Goal: Answer question/provide support: Share knowledge or assist other users

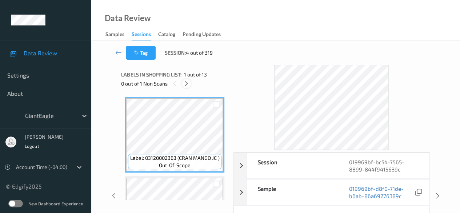
click at [186, 83] on icon at bounding box center [186, 83] width 6 height 7
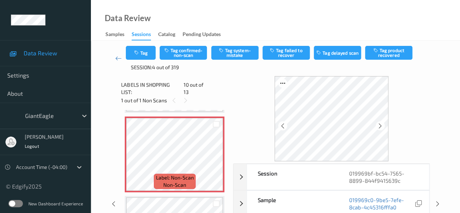
scroll to position [36, 0]
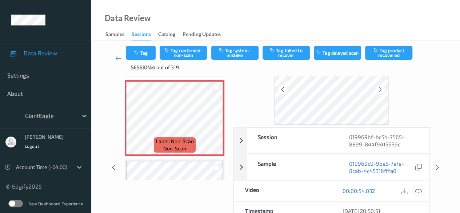
click at [419, 192] on icon at bounding box center [419, 190] width 7 height 7
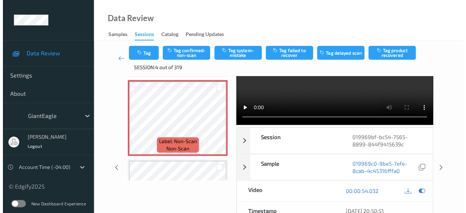
scroll to position [0, 0]
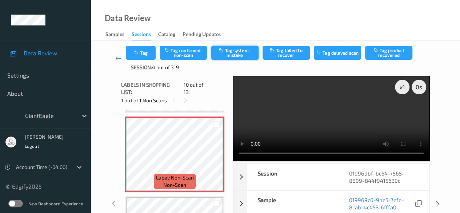
click at [234, 53] on button "Tag system-mistake" at bounding box center [234, 53] width 47 height 14
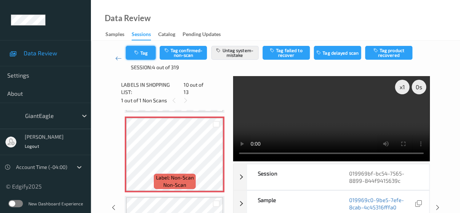
click at [147, 53] on button "Tag" at bounding box center [141, 53] width 30 height 14
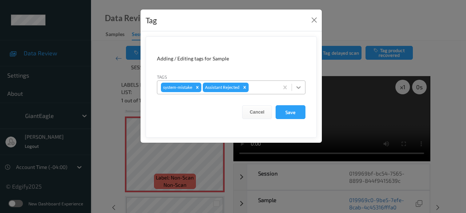
click at [299, 85] on icon at bounding box center [298, 87] width 7 height 7
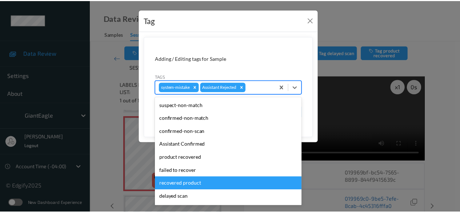
scroll to position [77, 0]
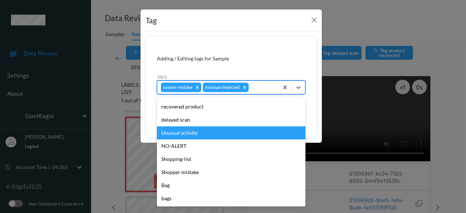
click at [199, 135] on div "Unusual activity" at bounding box center [231, 132] width 148 height 13
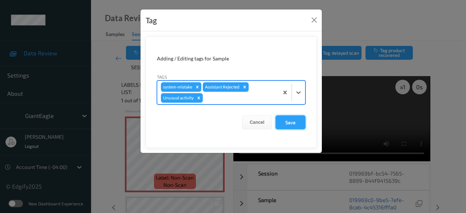
click at [295, 121] on button "Save" at bounding box center [290, 122] width 30 height 14
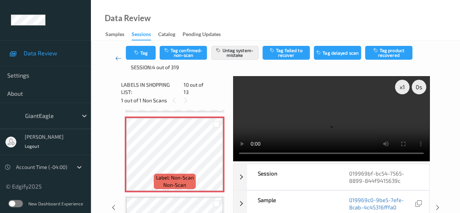
click at [115, 59] on icon at bounding box center [118, 58] width 7 height 7
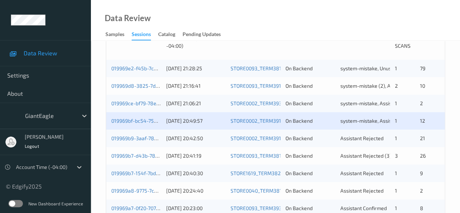
scroll to position [182, 0]
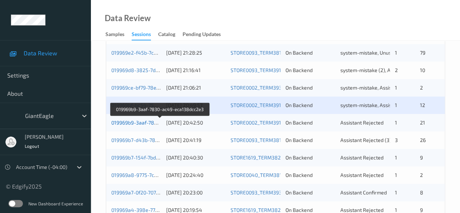
click at [135, 123] on link "019969b9-3aaf-7830-ac49-eca138dcc2e3" at bounding box center [160, 122] width 98 height 6
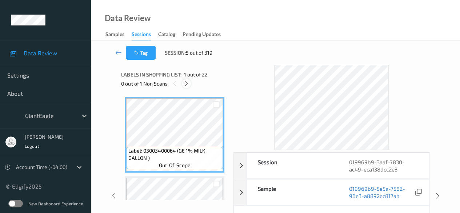
click at [189, 84] on icon at bounding box center [186, 83] width 6 height 7
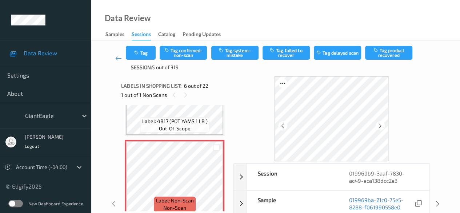
scroll to position [430, 0]
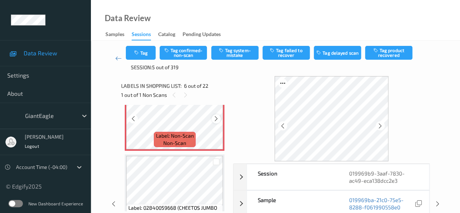
click at [216, 121] on icon at bounding box center [216, 118] width 6 height 7
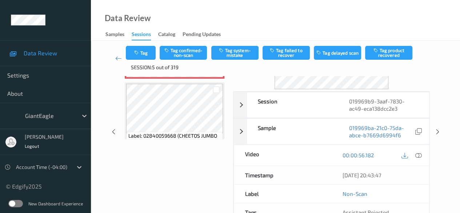
scroll to position [73, 0]
click at [420, 154] on icon at bounding box center [419, 154] width 7 height 7
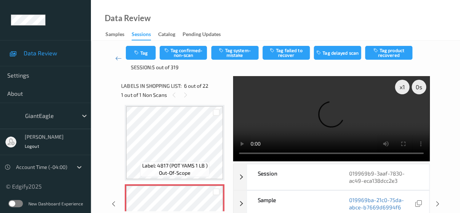
scroll to position [394, 0]
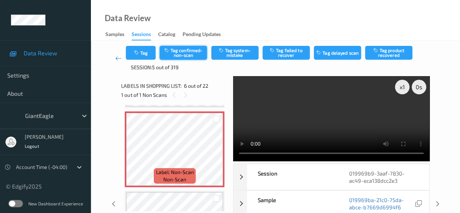
click at [187, 55] on button "Tag confirmed-non-scan" at bounding box center [183, 53] width 47 height 14
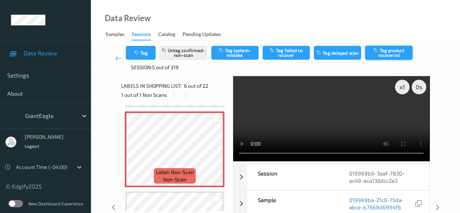
click at [383, 53] on button "Tag product recovered" at bounding box center [388, 53] width 47 height 14
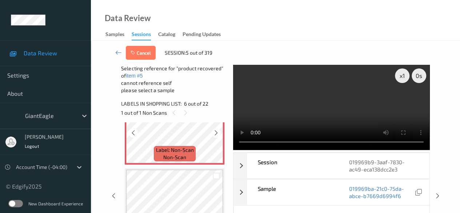
scroll to position [466, 0]
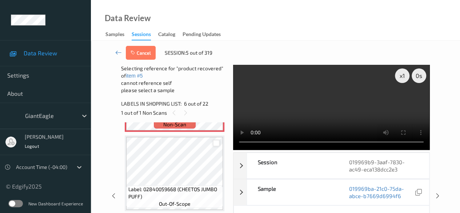
click at [215, 144] on div at bounding box center [216, 143] width 7 height 7
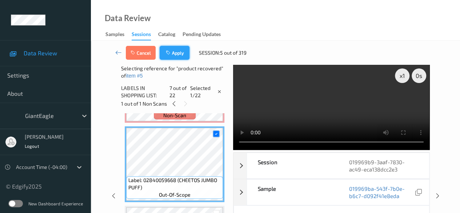
click at [177, 54] on button "Apply" at bounding box center [175, 53] width 30 height 14
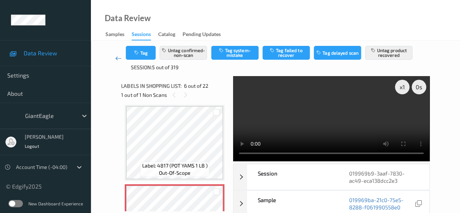
click at [119, 58] on icon at bounding box center [118, 58] width 7 height 7
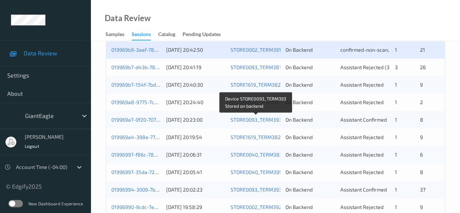
scroll to position [218, 0]
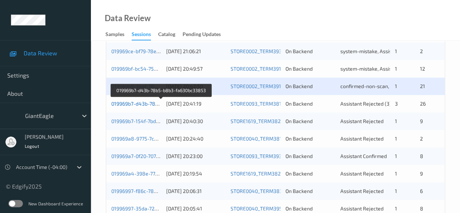
click at [138, 102] on link "019969b7-d43b-78b5-b8b3-fa630bc33853" at bounding box center [161, 103] width 100 height 6
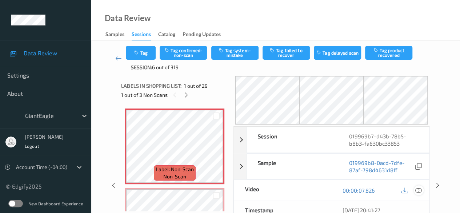
click at [419, 189] on icon at bounding box center [419, 190] width 7 height 7
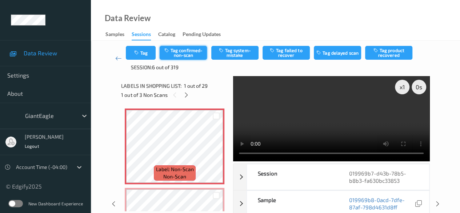
click at [189, 51] on button "Tag confirmed-non-scan" at bounding box center [183, 53] width 47 height 14
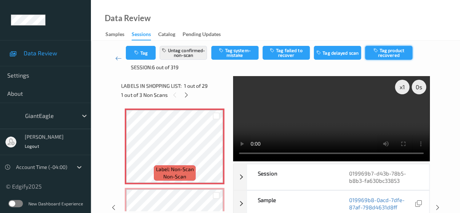
click at [389, 53] on button "Tag product recovered" at bounding box center [388, 53] width 47 height 14
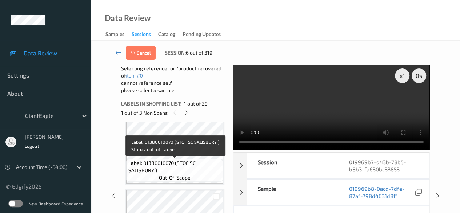
scroll to position [218, 0]
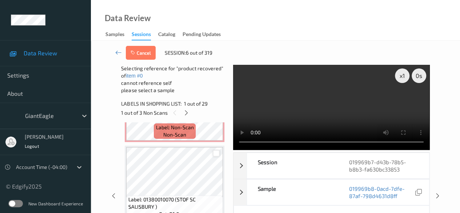
click at [217, 155] on div at bounding box center [216, 153] width 7 height 7
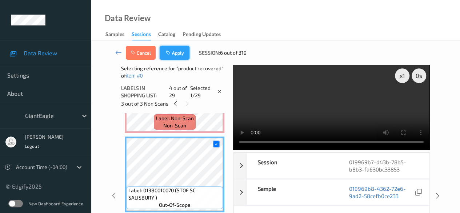
click at [177, 51] on button "Apply" at bounding box center [175, 53] width 30 height 14
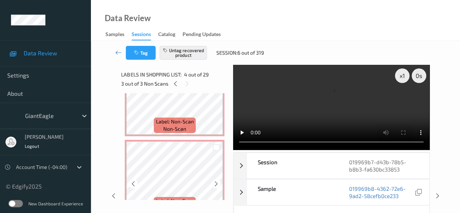
scroll to position [0, 0]
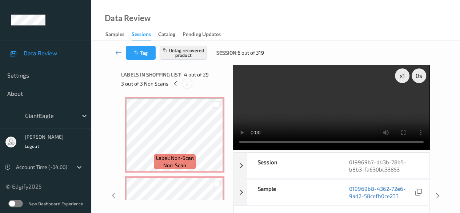
click at [187, 82] on icon at bounding box center [187, 83] width 6 height 7
click at [173, 83] on icon at bounding box center [175, 83] width 6 height 7
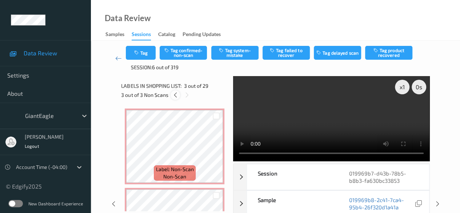
scroll to position [83, 0]
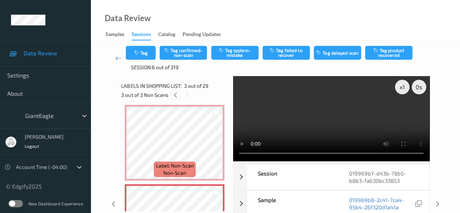
click at [175, 96] on icon at bounding box center [175, 95] width 6 height 7
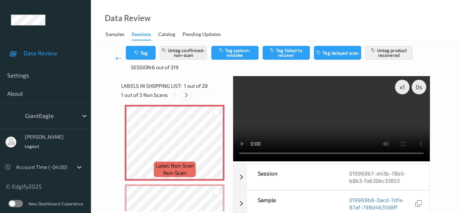
click at [186, 95] on icon at bounding box center [186, 95] width 6 height 7
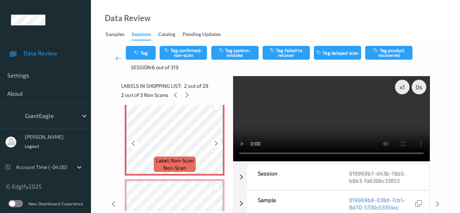
scroll to position [73, 0]
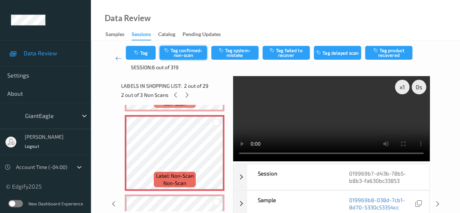
click at [191, 52] on button "Tag confirmed-non-scan" at bounding box center [183, 53] width 47 height 14
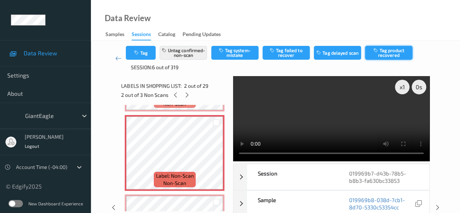
click at [394, 53] on button "Tag product recovered" at bounding box center [388, 53] width 47 height 14
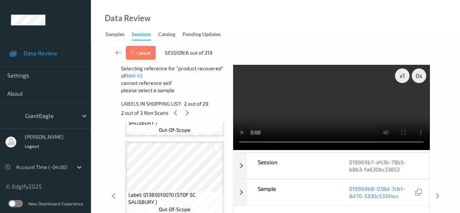
scroll to position [291, 0]
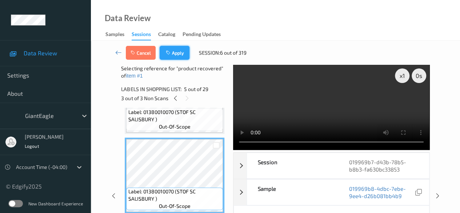
click at [175, 54] on button "Apply" at bounding box center [175, 53] width 30 height 14
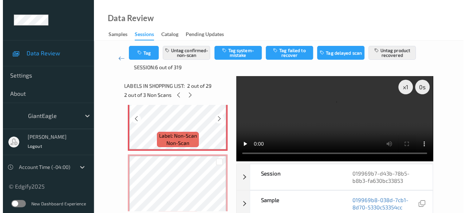
scroll to position [149, 0]
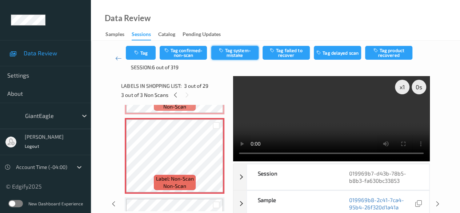
click at [243, 52] on button "Tag system-mistake" at bounding box center [234, 53] width 47 height 14
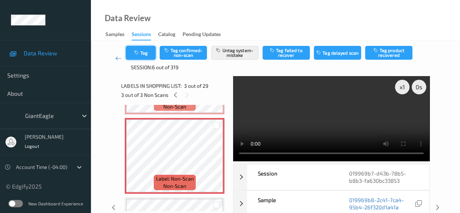
click at [146, 51] on button "Tag" at bounding box center [141, 53] width 30 height 14
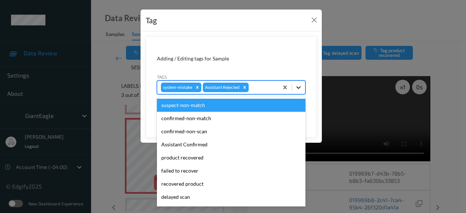
click at [299, 88] on icon at bounding box center [298, 87] width 4 height 3
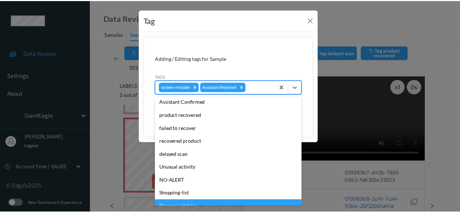
scroll to position [41, 0]
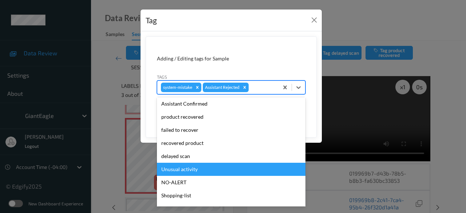
click at [204, 171] on div "Unusual activity" at bounding box center [231, 169] width 148 height 13
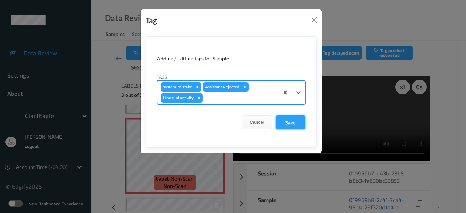
click at [295, 124] on button "Save" at bounding box center [290, 122] width 30 height 14
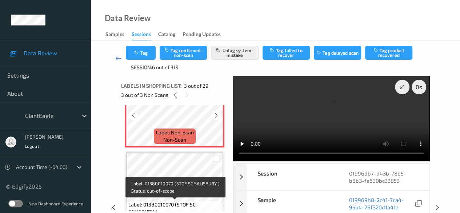
scroll to position [149, 0]
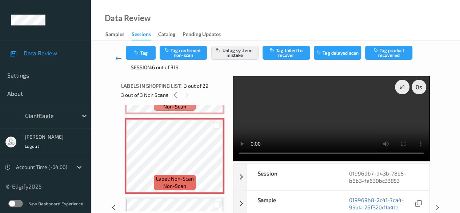
click at [118, 59] on icon at bounding box center [118, 58] width 7 height 7
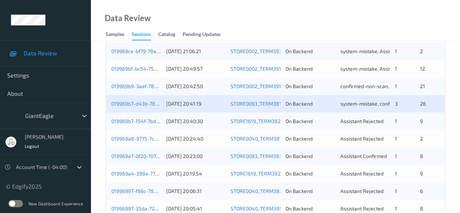
scroll to position [255, 0]
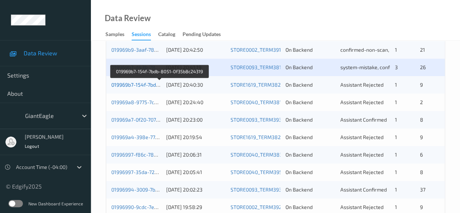
click at [133, 83] on link "019969b7-154f-7bdb-8051-0f35b8c24319" at bounding box center [159, 85] width 97 height 6
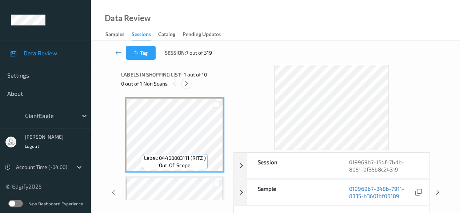
click at [187, 84] on icon at bounding box center [186, 83] width 6 height 7
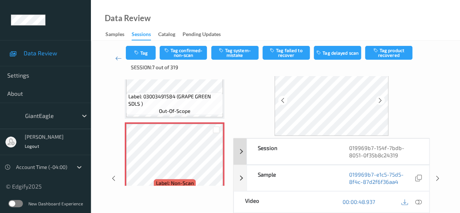
scroll to position [36, 0]
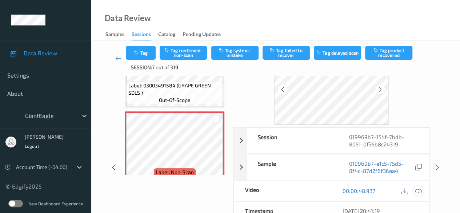
click at [417, 191] on icon at bounding box center [419, 190] width 7 height 7
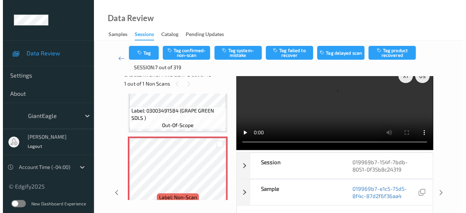
scroll to position [0, 0]
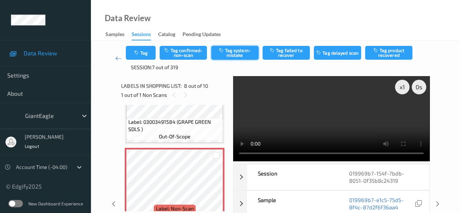
click at [226, 51] on button "Tag system-mistake" at bounding box center [234, 53] width 47 height 14
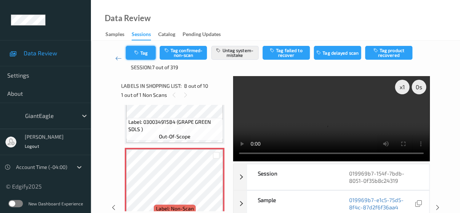
click at [146, 52] on button "Tag" at bounding box center [141, 53] width 30 height 14
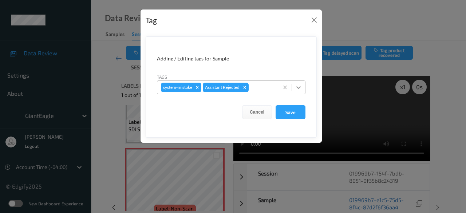
click at [302, 89] on icon at bounding box center [298, 87] width 7 height 7
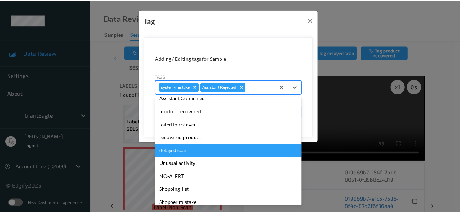
scroll to position [77, 0]
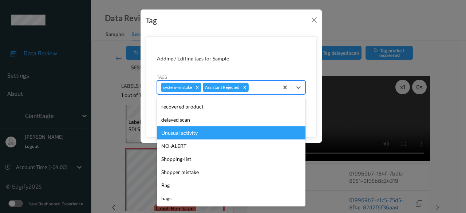
click at [198, 134] on div "Unusual activity" at bounding box center [231, 132] width 148 height 13
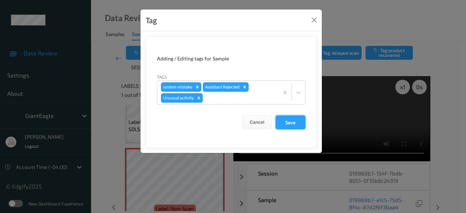
click at [292, 120] on button "Save" at bounding box center [290, 122] width 30 height 14
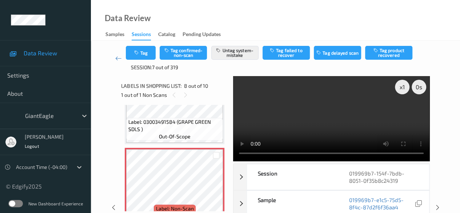
click at [275, 118] on video at bounding box center [331, 118] width 196 height 85
click at [144, 55] on button "Tag" at bounding box center [141, 53] width 30 height 14
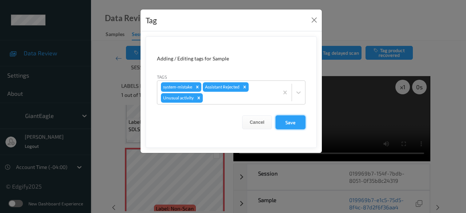
click at [290, 123] on button "Save" at bounding box center [290, 122] width 30 height 14
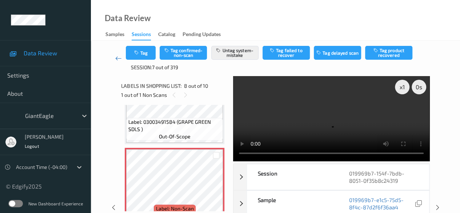
click at [117, 57] on icon at bounding box center [118, 58] width 7 height 7
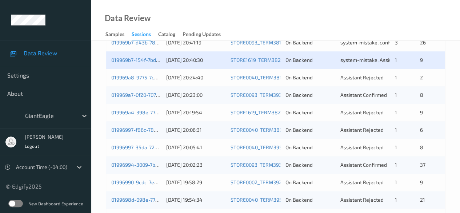
scroll to position [291, 0]
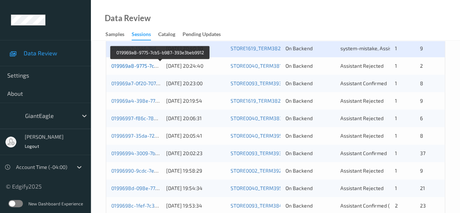
click at [132, 64] on link "019969a8-9775-7cb5-b987-393e3beb9912" at bounding box center [160, 66] width 99 height 6
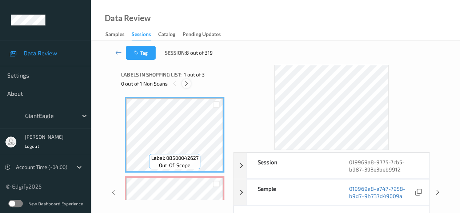
click at [186, 83] on icon at bounding box center [186, 83] width 6 height 7
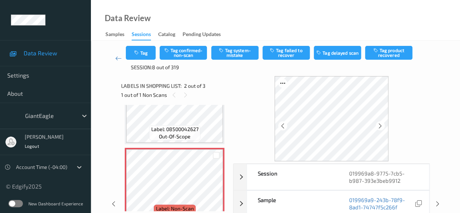
scroll to position [36, 0]
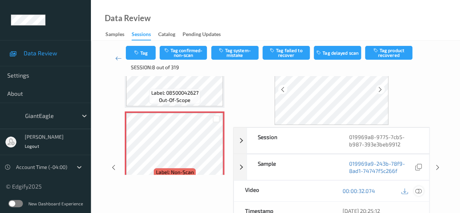
click at [420, 191] on icon at bounding box center [419, 190] width 7 height 7
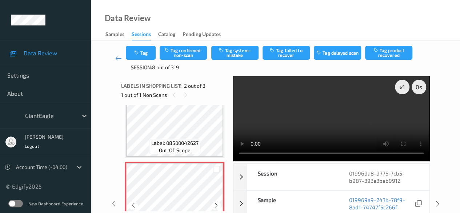
scroll to position [26, 0]
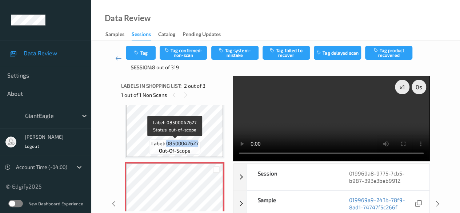
drag, startPoint x: 166, startPoint y: 144, endPoint x: 198, endPoint y: 142, distance: 32.1
click at [198, 142] on span "Label: 08500042627" at bounding box center [174, 143] width 47 height 7
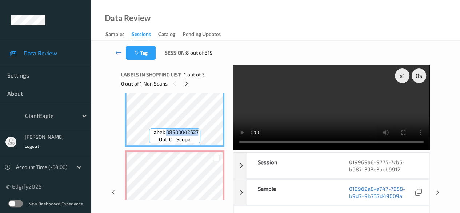
copy span "08500042627"
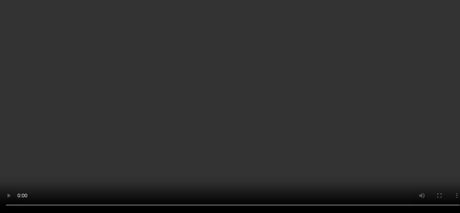
scroll to position [36, 0]
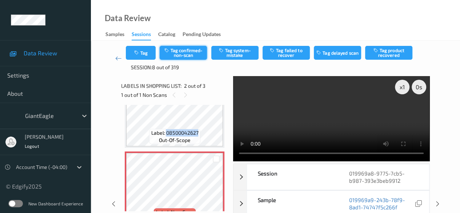
click at [188, 51] on button "Tag confirmed-non-scan" at bounding box center [183, 53] width 47 height 14
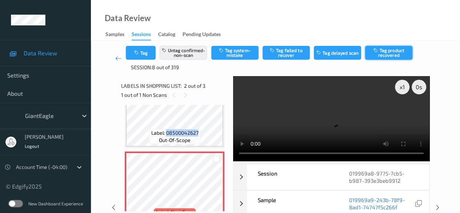
click at [392, 51] on button "Tag product recovered" at bounding box center [388, 53] width 47 height 14
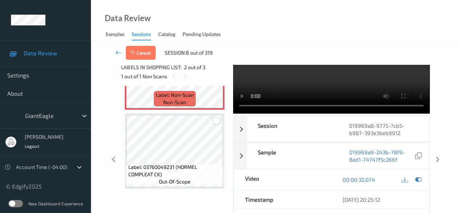
click at [215, 123] on div at bounding box center [216, 121] width 7 height 7
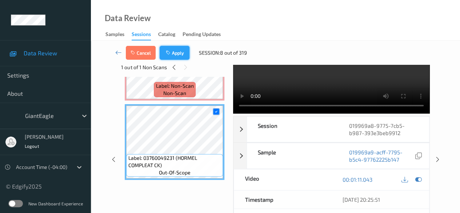
click at [173, 51] on button "Apply" at bounding box center [175, 53] width 30 height 14
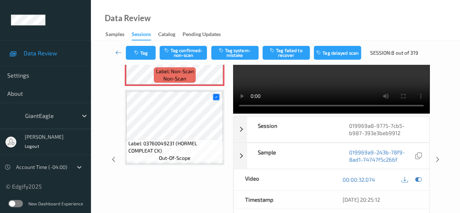
scroll to position [4, 0]
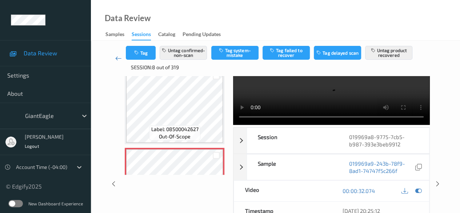
click at [117, 59] on icon at bounding box center [118, 58] width 7 height 7
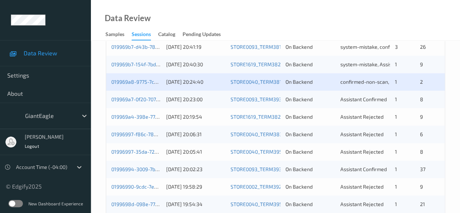
scroll to position [291, 0]
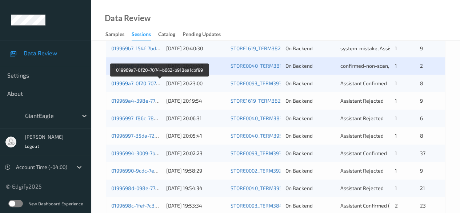
click at [130, 83] on link "019969a7-0f20-7074-b662-b918ea1cbf99" at bounding box center [159, 83] width 96 height 6
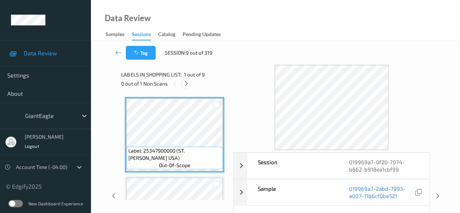
click at [188, 84] on icon at bounding box center [186, 83] width 6 height 7
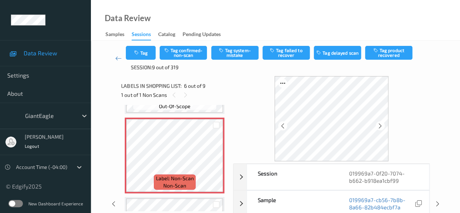
scroll to position [394, 0]
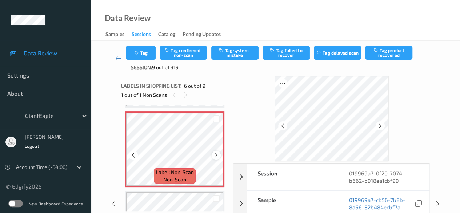
click at [216, 156] on icon at bounding box center [216, 155] width 6 height 7
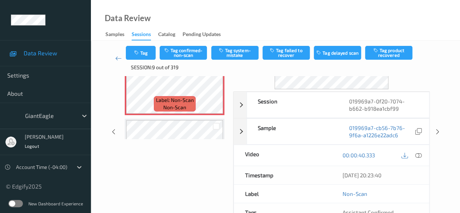
scroll to position [73, 0]
click at [422, 154] on div at bounding box center [419, 155] width 10 height 10
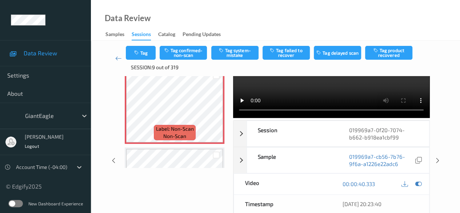
scroll to position [0, 0]
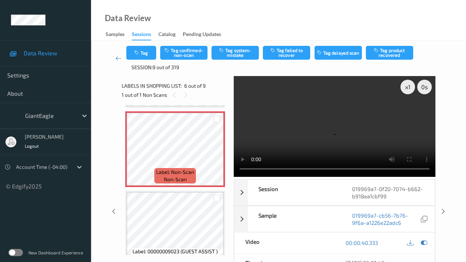
click at [234, 177] on video at bounding box center [335, 126] width 202 height 101
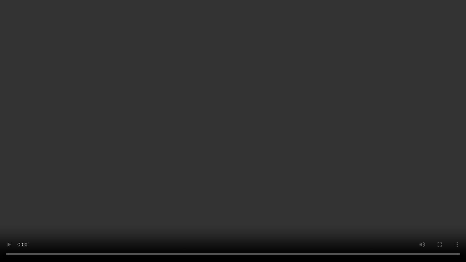
click at [100, 212] on video at bounding box center [233, 131] width 466 height 262
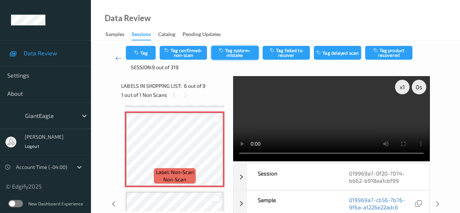
click at [235, 53] on button "Tag system-mistake" at bounding box center [234, 53] width 47 height 14
click at [116, 57] on icon at bounding box center [118, 58] width 7 height 7
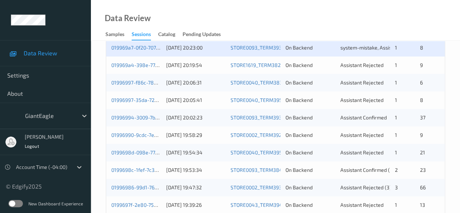
scroll to position [327, 0]
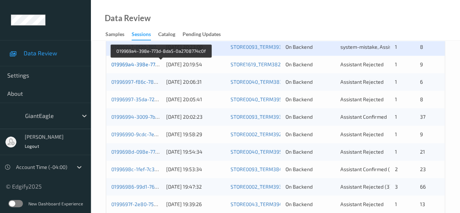
click at [130, 62] on link "019969a4-398e-773d-8da5-0a2708774c0f" at bounding box center [160, 64] width 99 height 6
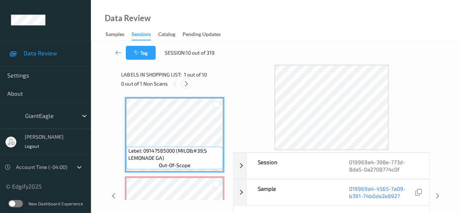
click at [186, 83] on icon at bounding box center [186, 83] width 6 height 7
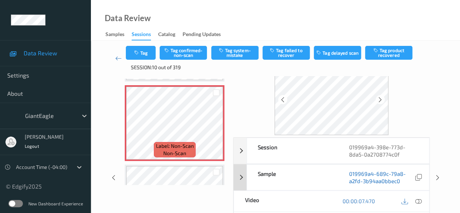
scroll to position [36, 0]
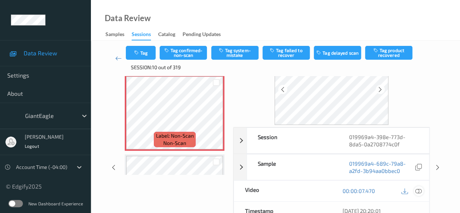
click at [418, 187] on icon at bounding box center [419, 190] width 7 height 7
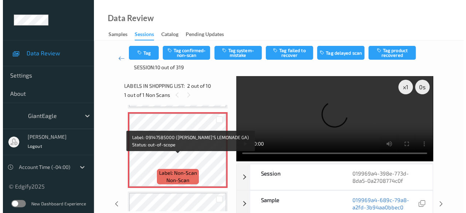
scroll to position [76, 0]
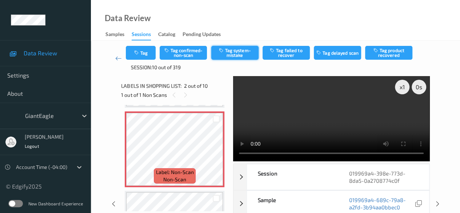
click at [228, 52] on button "Tag system-mistake" at bounding box center [234, 53] width 47 height 14
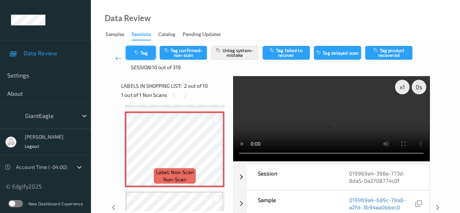
click at [146, 54] on button "Tag" at bounding box center [141, 53] width 30 height 14
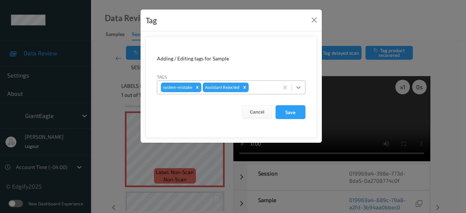
click at [301, 89] on icon at bounding box center [298, 87] width 7 height 7
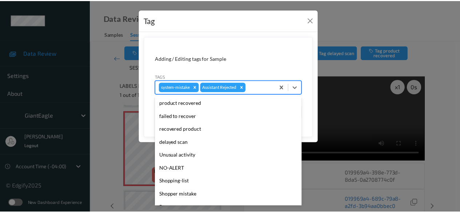
scroll to position [77, 0]
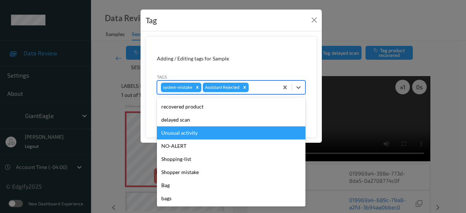
click at [207, 134] on div "Unusual activity" at bounding box center [231, 132] width 148 height 13
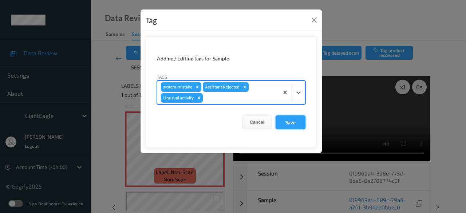
click at [293, 120] on button "Save" at bounding box center [290, 122] width 30 height 14
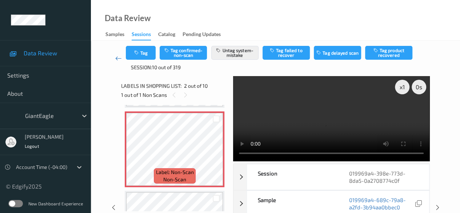
click at [118, 56] on icon at bounding box center [118, 58] width 7 height 7
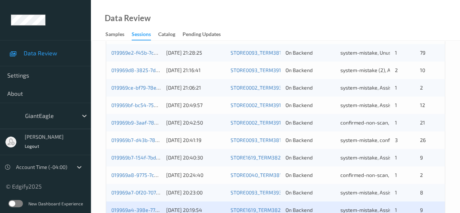
scroll to position [291, 0]
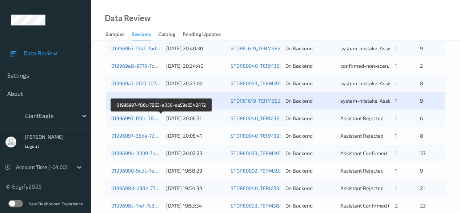
click at [141, 117] on link "01996997-f86c-7863-a050-ee59e6542472" at bounding box center [161, 118] width 100 height 6
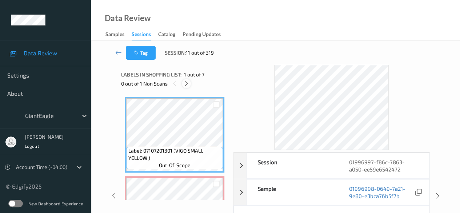
click at [185, 84] on icon at bounding box center [186, 83] width 6 height 7
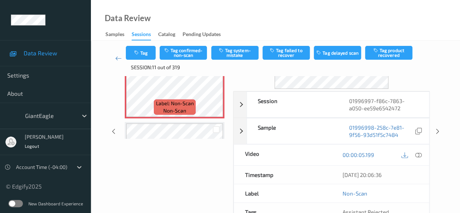
scroll to position [73, 0]
click at [422, 154] on icon at bounding box center [419, 154] width 7 height 7
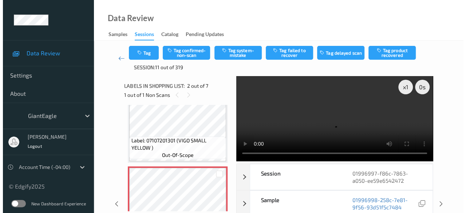
scroll to position [36, 0]
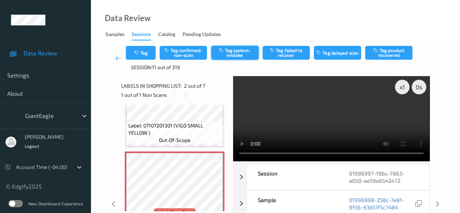
click at [228, 50] on button "Tag system-mistake" at bounding box center [234, 53] width 47 height 14
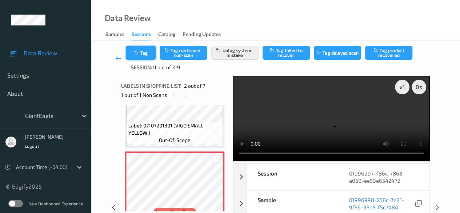
click at [139, 52] on icon "button" at bounding box center [137, 52] width 6 height 5
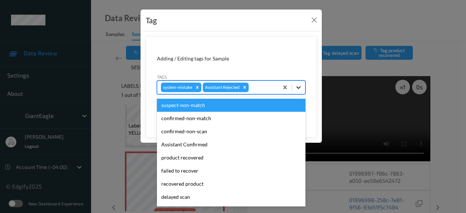
click at [299, 87] on icon at bounding box center [298, 87] width 7 height 7
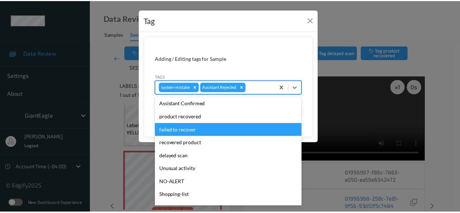
scroll to position [77, 0]
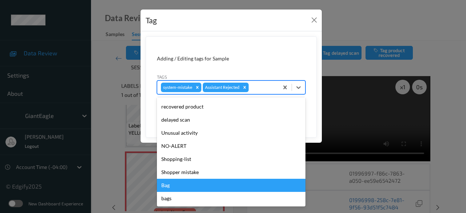
click at [185, 184] on div "Bag" at bounding box center [231, 185] width 148 height 13
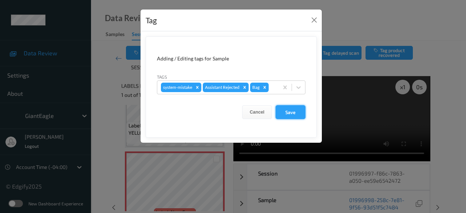
click at [293, 108] on button "Save" at bounding box center [290, 112] width 30 height 14
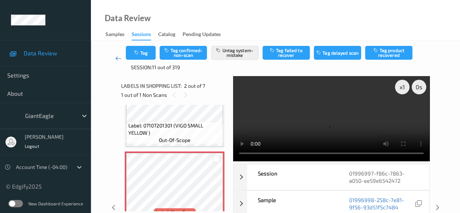
click at [116, 58] on icon at bounding box center [118, 58] width 7 height 7
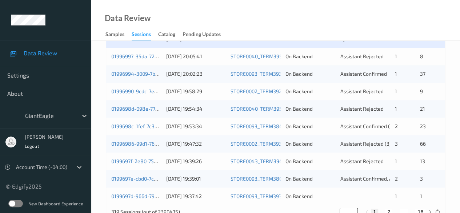
scroll to position [355, 0]
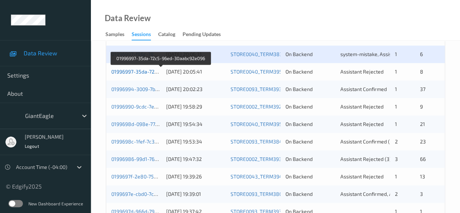
click at [147, 71] on link "01996997-35da-72c5-96ed-30aabc92e096" at bounding box center [160, 71] width 99 height 6
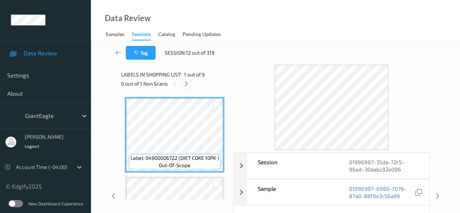
click at [188, 84] on icon at bounding box center [186, 83] width 6 height 7
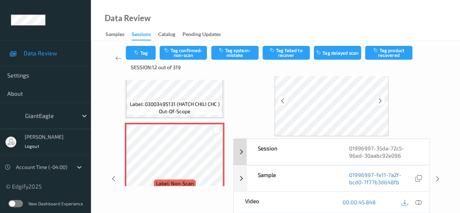
scroll to position [36, 0]
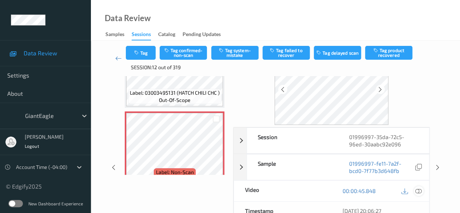
click at [420, 191] on icon at bounding box center [419, 190] width 7 height 7
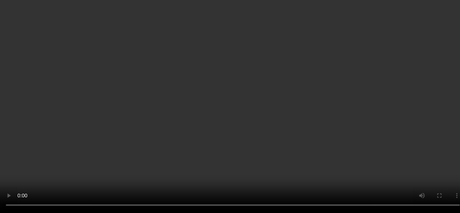
scroll to position [132, 0]
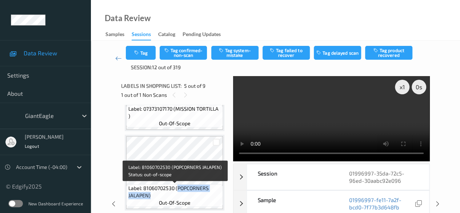
drag, startPoint x: 178, startPoint y: 188, endPoint x: 210, endPoint y: 194, distance: 33.0
click at [210, 194] on span "Label: 81060702530 (POPCORNERS JALAPEN)" at bounding box center [174, 191] width 93 height 15
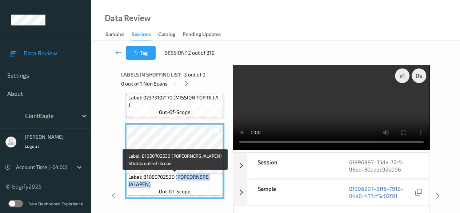
copy span "POPCORNERS JALAPEN)"
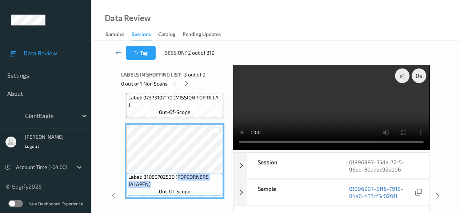
scroll to position [60, 0]
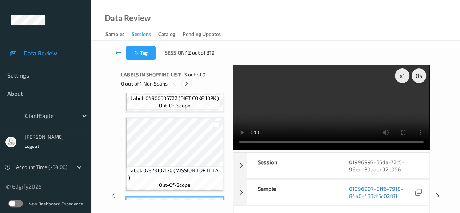
click at [188, 83] on icon at bounding box center [186, 83] width 6 height 7
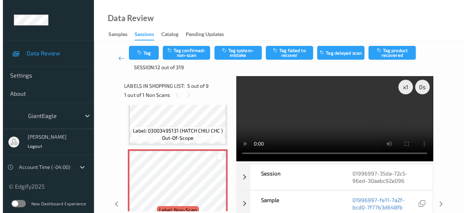
scroll to position [314, 0]
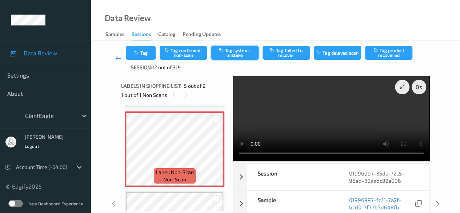
click at [235, 53] on button "Tag system-mistake" at bounding box center [234, 53] width 47 height 14
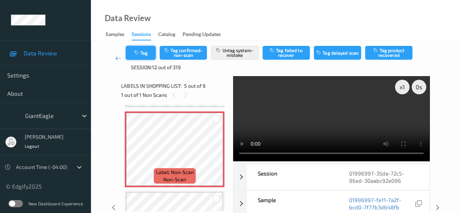
click at [151, 52] on button "Tag" at bounding box center [141, 53] width 30 height 14
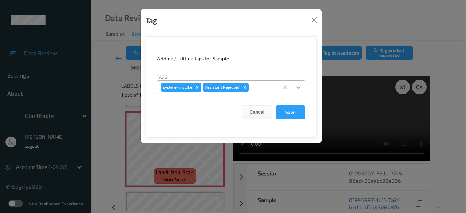
click at [299, 86] on icon at bounding box center [298, 87] width 7 height 7
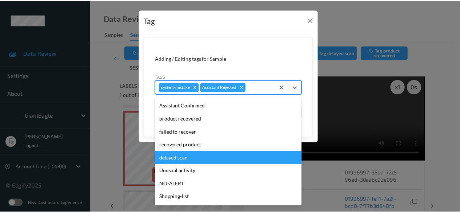
scroll to position [73, 0]
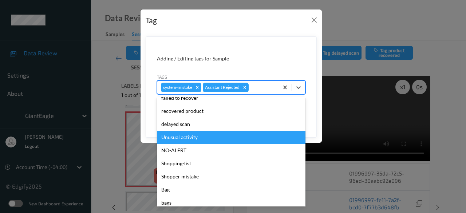
click at [204, 139] on div "Unusual activity" at bounding box center [231, 137] width 148 height 13
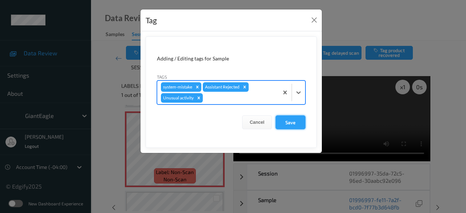
click at [297, 123] on button "Save" at bounding box center [290, 122] width 30 height 14
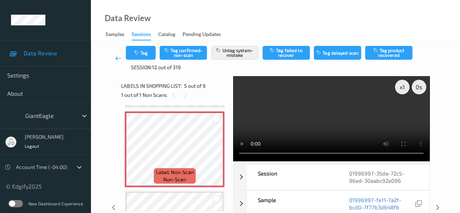
click at [117, 59] on icon at bounding box center [118, 58] width 7 height 7
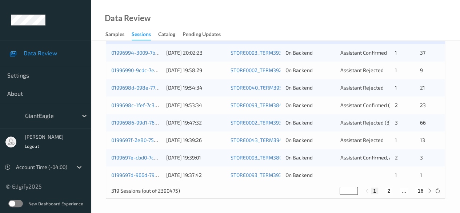
scroll to position [355, 0]
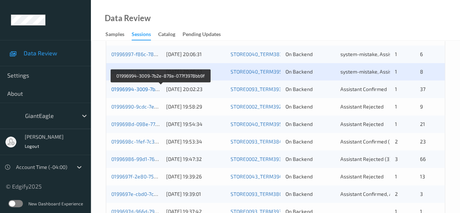
click at [133, 87] on link "01996994-3009-7b2e-879a-077f3978bb9f" at bounding box center [160, 89] width 98 height 6
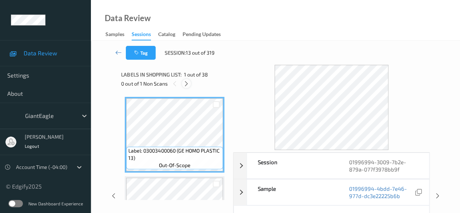
click at [187, 84] on icon at bounding box center [186, 83] width 6 height 7
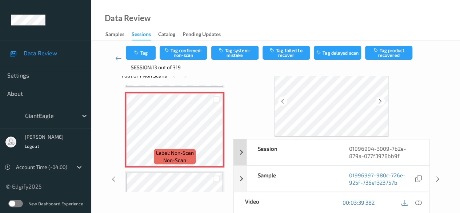
scroll to position [36, 0]
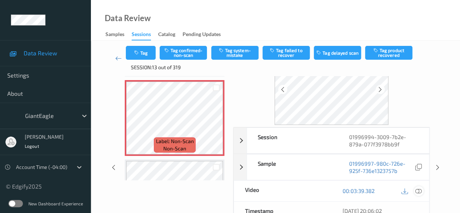
click at [421, 191] on icon at bounding box center [419, 190] width 7 height 7
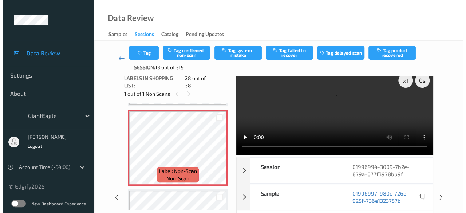
scroll to position [0, 0]
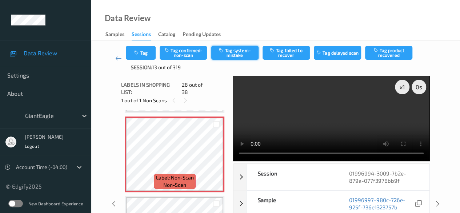
click at [241, 50] on button "Tag system-mistake" at bounding box center [234, 53] width 47 height 14
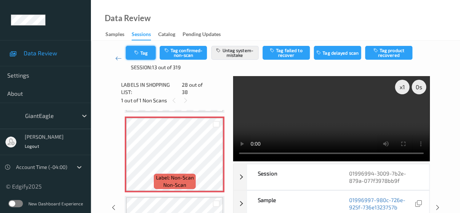
click at [149, 49] on button "Tag" at bounding box center [141, 53] width 30 height 14
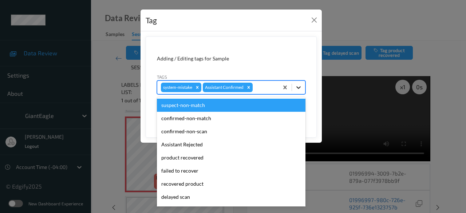
drag, startPoint x: 298, startPoint y: 89, endPoint x: 302, endPoint y: 90, distance: 4.4
click at [298, 89] on icon at bounding box center [298, 87] width 7 height 7
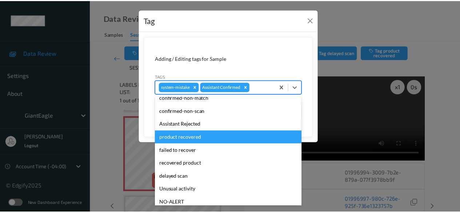
scroll to position [77, 0]
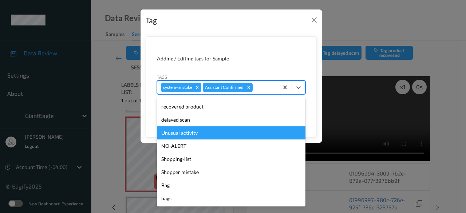
click at [198, 131] on div "Unusual activity" at bounding box center [231, 132] width 148 height 13
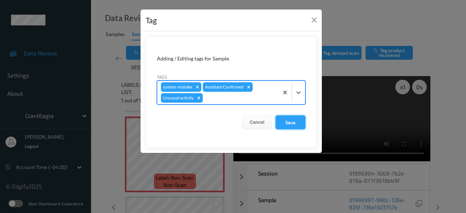
click at [295, 123] on button "Save" at bounding box center [290, 122] width 30 height 14
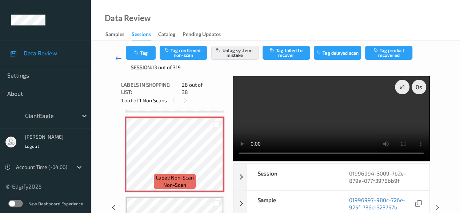
click at [116, 57] on icon at bounding box center [118, 58] width 7 height 7
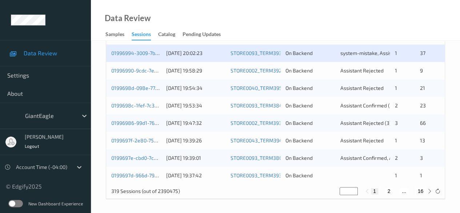
scroll to position [391, 0]
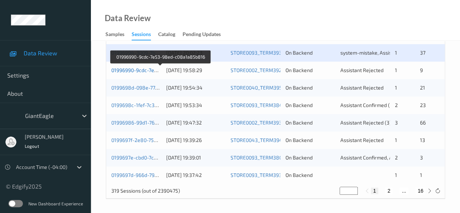
click at [136, 68] on link "01996990-9cdc-7e53-98ed-c08a1a85b816" at bounding box center [160, 70] width 99 height 6
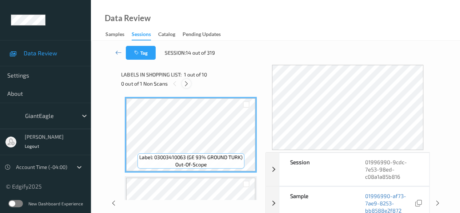
click at [188, 82] on icon at bounding box center [186, 83] width 6 height 7
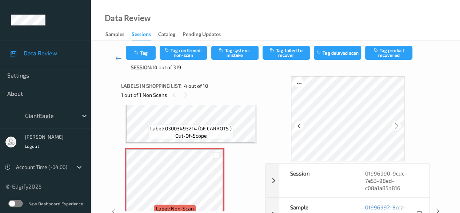
scroll to position [235, 0]
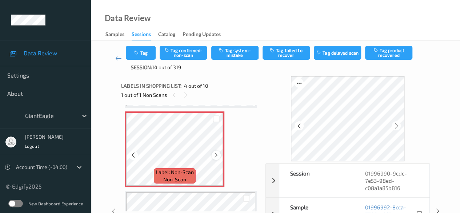
click at [217, 153] on icon at bounding box center [216, 155] width 6 height 7
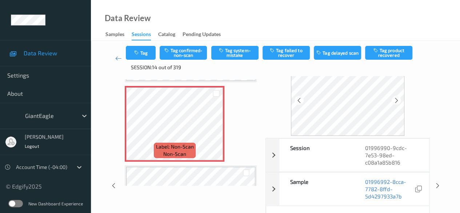
scroll to position [36, 0]
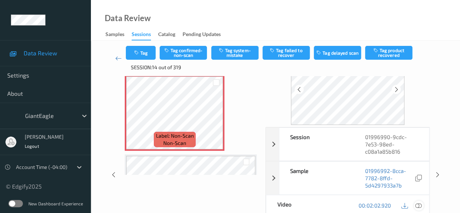
click at [420, 205] on icon at bounding box center [419, 205] width 7 height 7
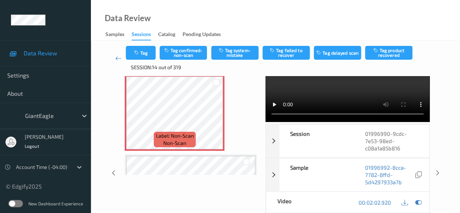
scroll to position [0, 0]
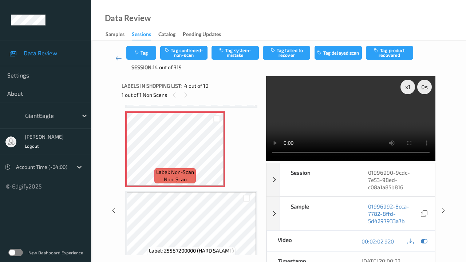
click at [266, 160] on video at bounding box center [350, 118] width 169 height 84
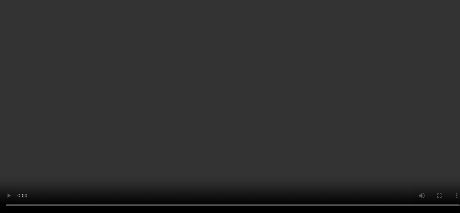
scroll to position [199, 0]
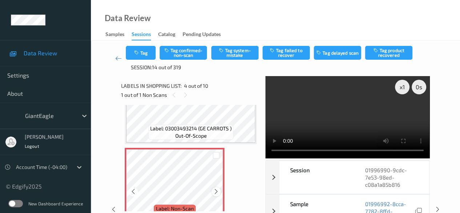
click at [215, 192] on icon at bounding box center [216, 191] width 6 height 7
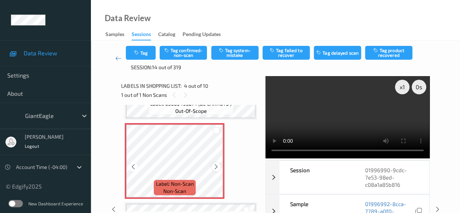
scroll to position [235, 0]
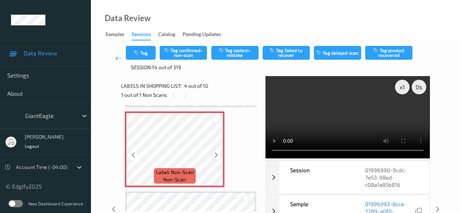
click at [216, 155] on icon at bounding box center [216, 155] width 6 height 7
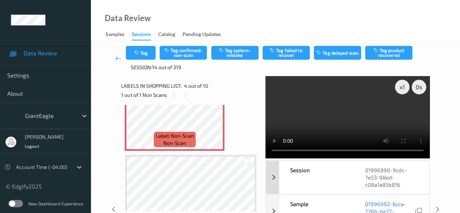
scroll to position [36, 0]
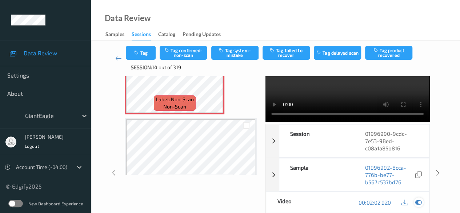
click at [420, 206] on icon at bounding box center [419, 202] width 7 height 7
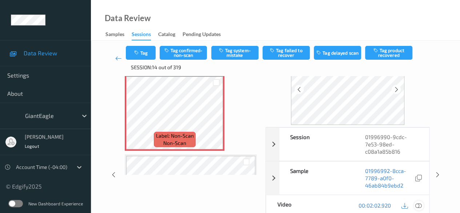
click at [420, 204] on icon at bounding box center [419, 205] width 7 height 7
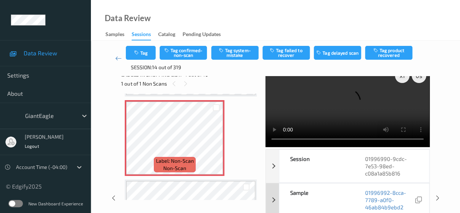
scroll to position [0, 0]
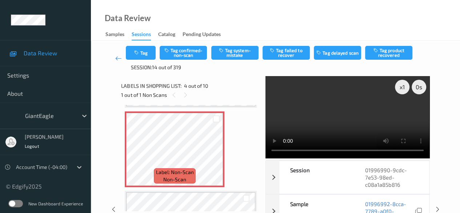
click at [450, 130] on div "Tag Tag confirmed-non-scan Tag system-mistake Tag failed to recover Tag delayed…" at bounding box center [275, 199] width 369 height 317
click at [231, 55] on button "Tag system-mistake" at bounding box center [234, 53] width 47 height 14
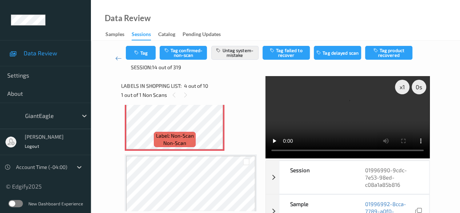
scroll to position [344, 0]
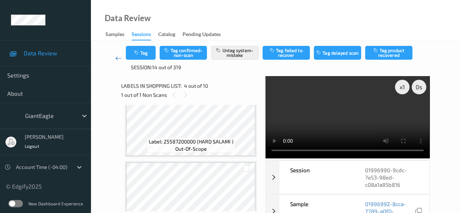
click at [116, 58] on icon at bounding box center [118, 58] width 7 height 7
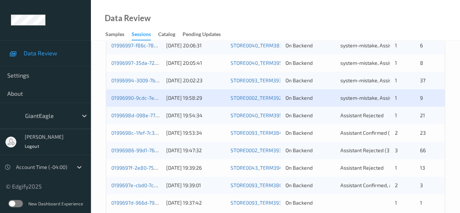
scroll to position [391, 0]
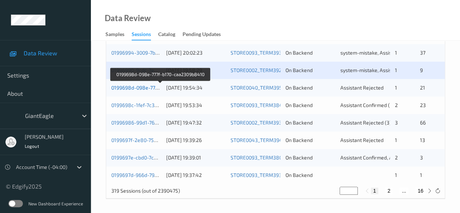
click at [147, 87] on link "0199698d-098e-777f-b170-caa2309b8410" at bounding box center [160, 87] width 98 height 6
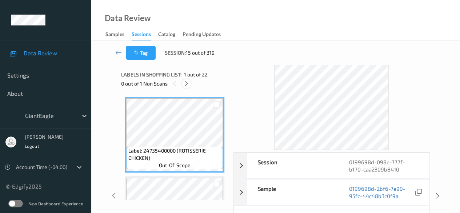
click at [187, 84] on icon at bounding box center [186, 83] width 6 height 7
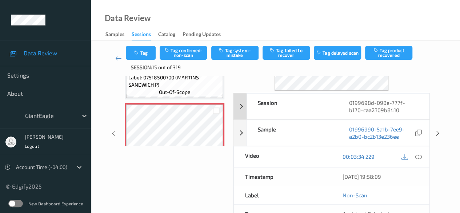
scroll to position [73, 0]
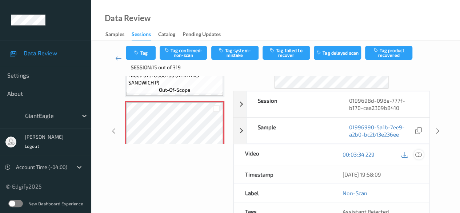
click at [418, 153] on icon at bounding box center [419, 154] width 7 height 7
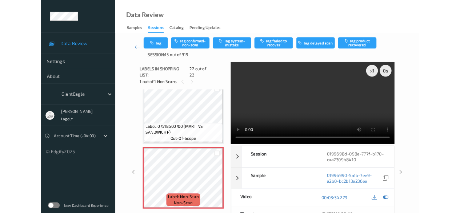
scroll to position [1598, 0]
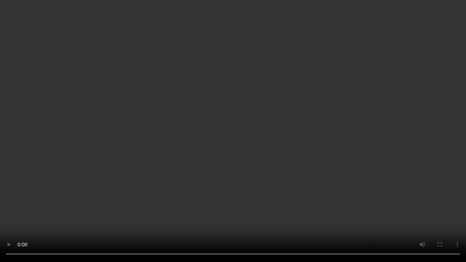
click at [367, 212] on video at bounding box center [233, 131] width 466 height 262
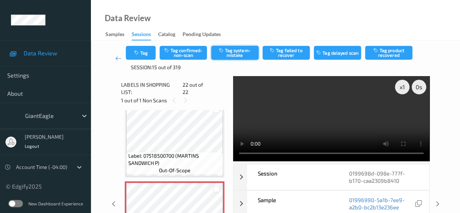
click at [243, 49] on button "Tag system-mistake" at bounding box center [234, 53] width 47 height 14
click at [116, 59] on icon at bounding box center [118, 58] width 7 height 7
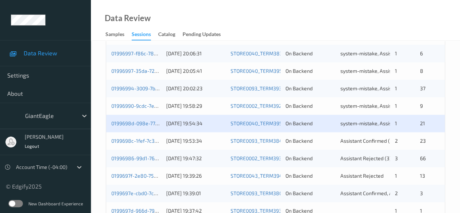
scroll to position [391, 0]
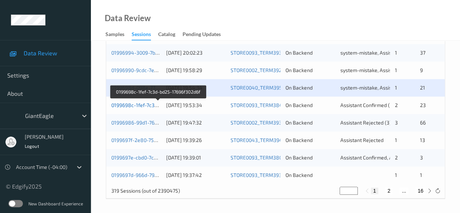
click at [133, 105] on link "0199698c-1fef-7c3d-bd25-17696f302d6f" at bounding box center [158, 105] width 94 height 6
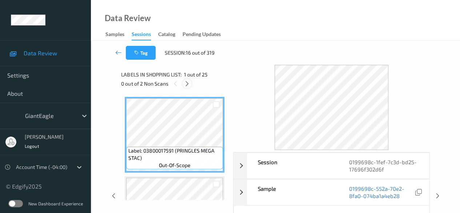
click at [188, 86] on icon at bounding box center [187, 83] width 6 height 7
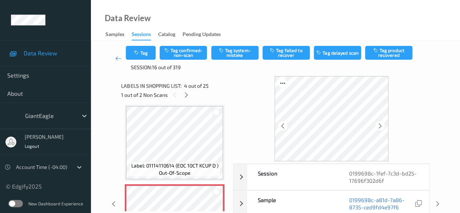
scroll to position [199, 0]
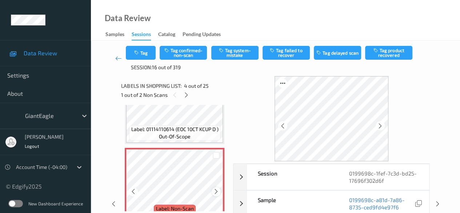
click at [215, 192] on icon at bounding box center [216, 191] width 6 height 7
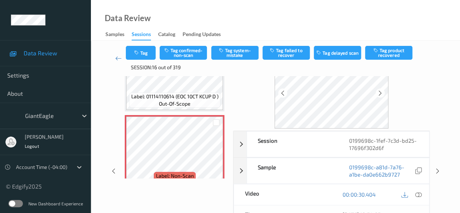
scroll to position [73, 0]
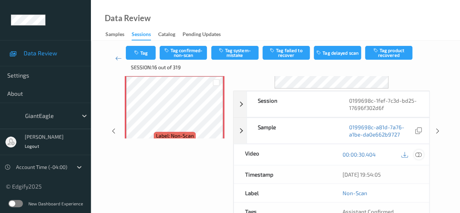
click at [420, 152] on icon at bounding box center [419, 154] width 7 height 7
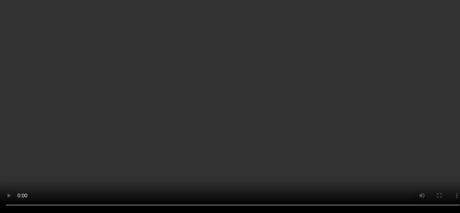
scroll to position [235, 0]
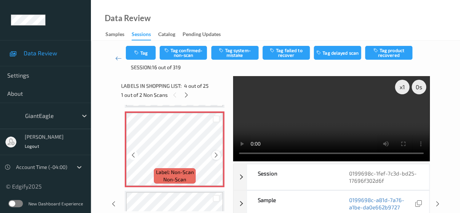
click at [216, 154] on icon at bounding box center [216, 155] width 6 height 7
click at [186, 55] on button "Tag confirmed-non-scan" at bounding box center [183, 53] width 47 height 14
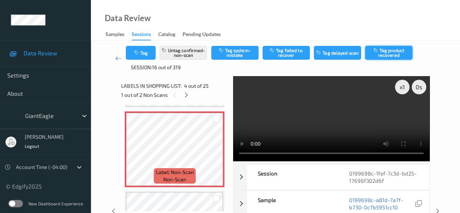
click at [387, 52] on button "Tag product recovered" at bounding box center [388, 53] width 47 height 14
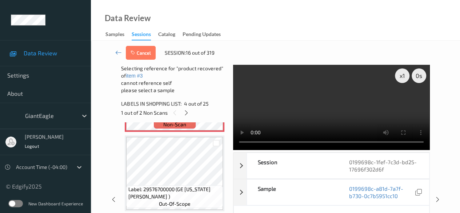
scroll to position [344, 0]
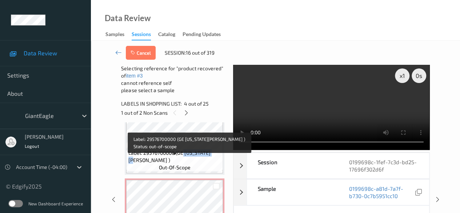
drag, startPoint x: 185, startPoint y: 161, endPoint x: 217, endPoint y: 160, distance: 32.1
click at [217, 160] on span "Label: 29576700000 (GE [US_STATE][PERSON_NAME] )" at bounding box center [174, 156] width 93 height 15
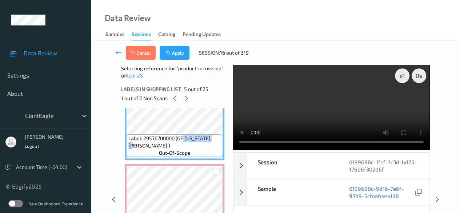
copy span "[US_STATE][PERSON_NAME]"
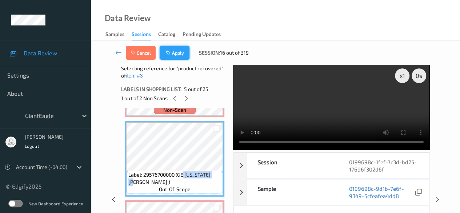
click at [176, 52] on button "Apply" at bounding box center [175, 53] width 30 height 14
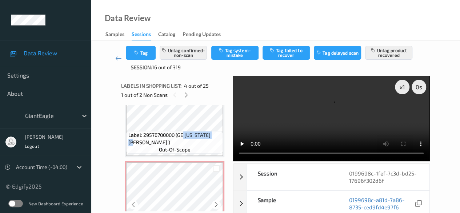
scroll to position [381, 0]
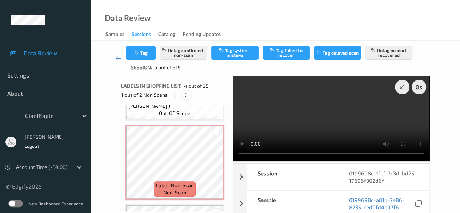
click at [186, 96] on icon at bounding box center [186, 95] width 6 height 7
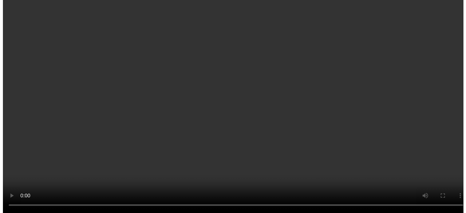
scroll to position [394, 0]
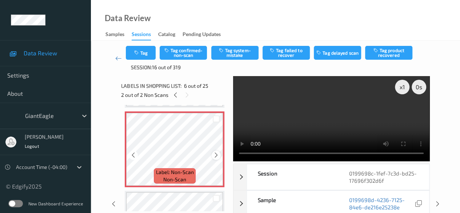
click at [216, 155] on icon at bounding box center [216, 155] width 6 height 7
click at [216, 156] on icon at bounding box center [216, 155] width 6 height 7
click at [216, 157] on icon at bounding box center [216, 155] width 6 height 7
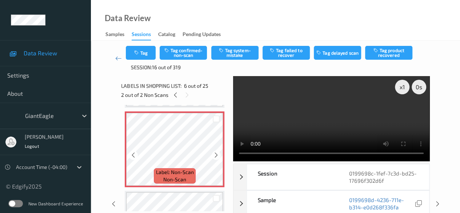
click at [216, 157] on icon at bounding box center [216, 155] width 6 height 7
click at [236, 53] on button "Tag system-mistake" at bounding box center [234, 53] width 47 height 14
click at [149, 52] on button "Tag" at bounding box center [141, 53] width 30 height 14
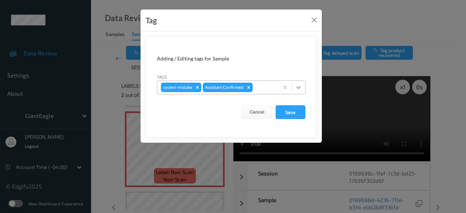
click at [298, 87] on icon at bounding box center [298, 87] width 4 height 3
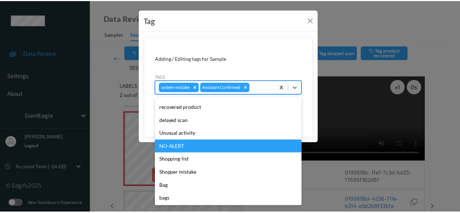
scroll to position [77, 0]
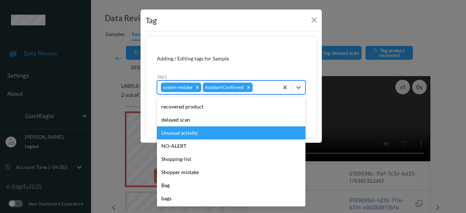
click at [199, 135] on div "Unusual activity" at bounding box center [231, 132] width 148 height 13
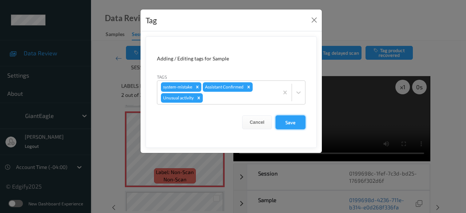
click at [296, 120] on button "Save" at bounding box center [290, 122] width 30 height 14
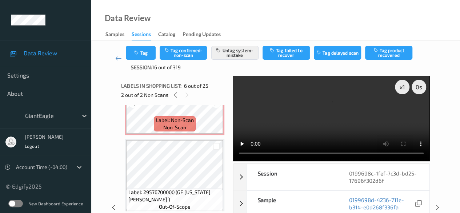
scroll to position [285, 0]
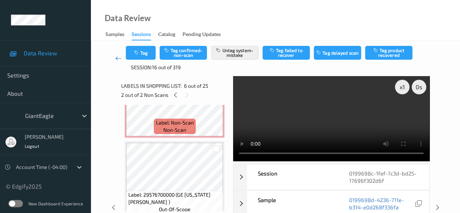
click at [118, 59] on icon at bounding box center [118, 58] width 7 height 7
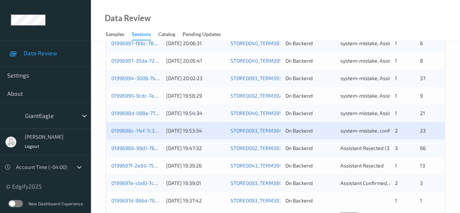
scroll to position [391, 0]
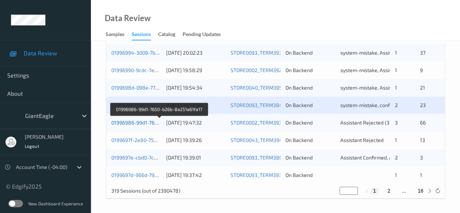
click at [136, 123] on link "01996986-99d1-7650-b26b-8a251a61fa17" at bounding box center [159, 122] width 97 height 6
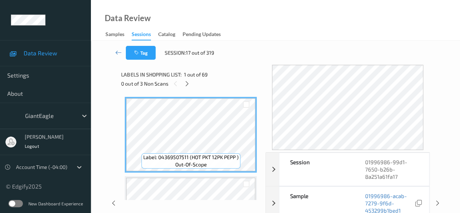
click at [238, 69] on div "Labels in shopping list: 1 out of 69 0 out of 3 Non Scans" at bounding box center [190, 79] width 139 height 28
click at [191, 84] on div at bounding box center [187, 83] width 9 height 9
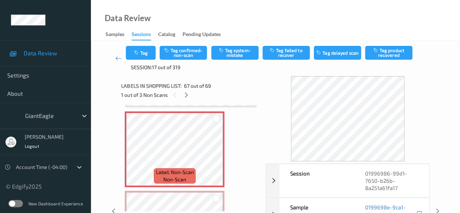
scroll to position [36, 0]
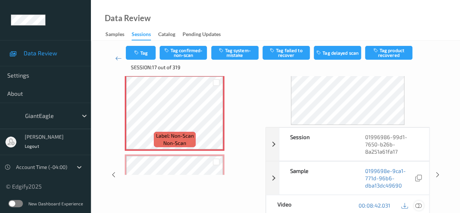
click at [419, 206] on icon at bounding box center [419, 205] width 7 height 7
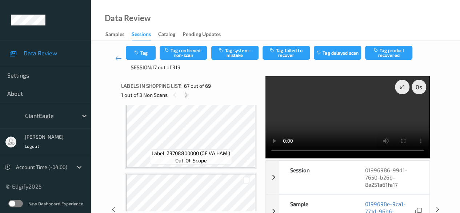
scroll to position [2859, 0]
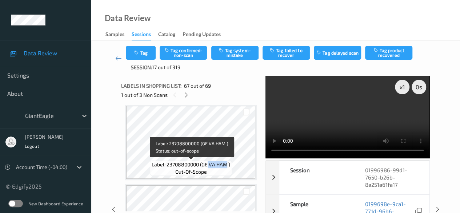
drag, startPoint x: 208, startPoint y: 165, endPoint x: 226, endPoint y: 165, distance: 17.8
click at [226, 165] on span "Label: 23708800000 (GE VA HAM )" at bounding box center [191, 164] width 79 height 7
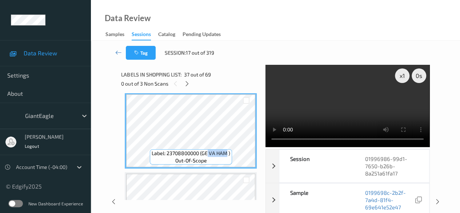
copy span "VA HAM"
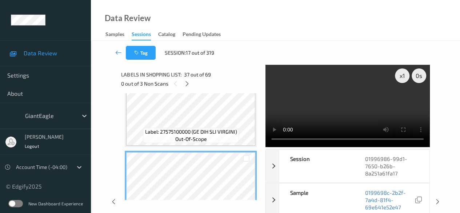
scroll to position [2787, 0]
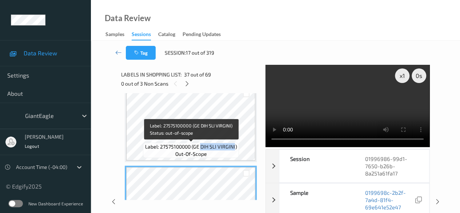
drag, startPoint x: 202, startPoint y: 146, endPoint x: 234, endPoint y: 147, distance: 32.4
click at [234, 147] on span "Label: 27575100000 (GE DIH SLI VIRGINI)" at bounding box center [191, 146] width 92 height 7
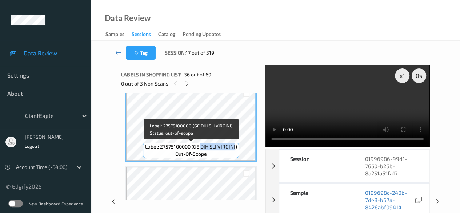
copy span "DIH SLI VIRGINI"
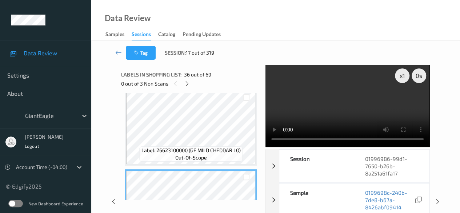
scroll to position [2692, 0]
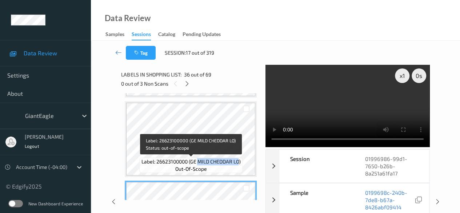
drag, startPoint x: 198, startPoint y: 163, endPoint x: 238, endPoint y: 163, distance: 40.4
click at [238, 163] on span "Label: 26623100000 (GE MILD CHEDDAR LO)" at bounding box center [190, 161] width 99 height 7
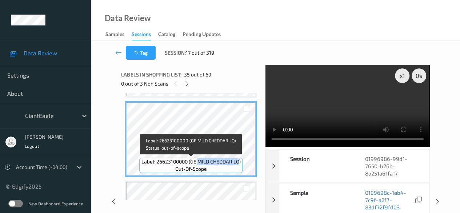
copy span "MILD CHEDDAR LO"
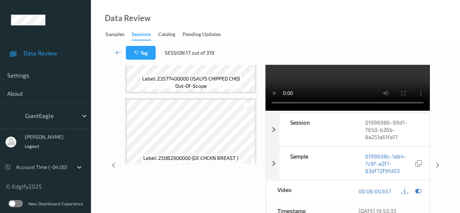
scroll to position [3093, 0]
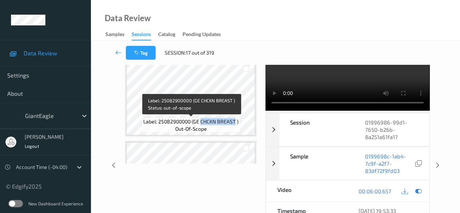
drag, startPoint x: 201, startPoint y: 123, endPoint x: 235, endPoint y: 122, distance: 34.2
click at [235, 122] on span "Label: 25082900000 (GE CHCKN BREAST )" at bounding box center [190, 121] width 95 height 7
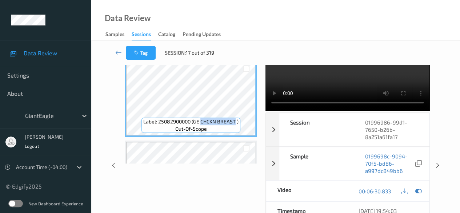
copy span "CHCKN BREAST"
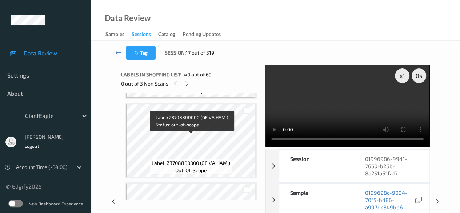
scroll to position [2838, 0]
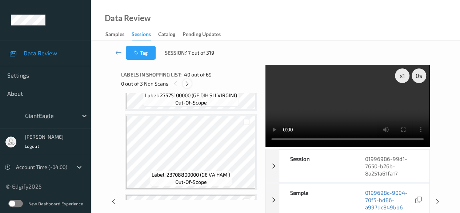
click at [187, 85] on icon at bounding box center [187, 83] width 6 height 7
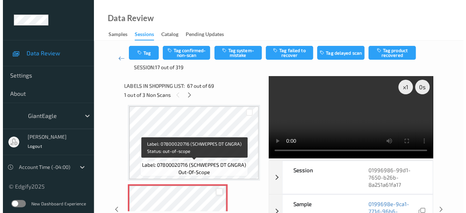
scroll to position [5232, 0]
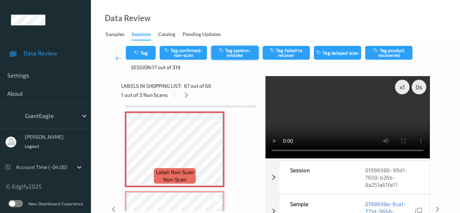
click at [225, 51] on icon "button" at bounding box center [222, 50] width 6 height 5
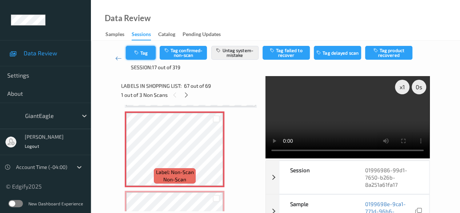
click at [150, 50] on button "Tag" at bounding box center [141, 53] width 30 height 14
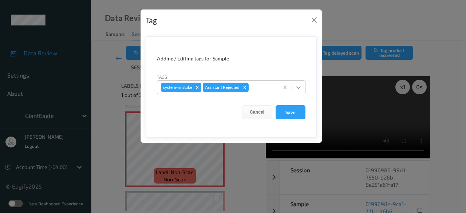
click at [301, 88] on icon at bounding box center [298, 87] width 7 height 7
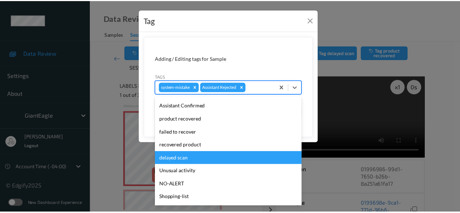
scroll to position [77, 0]
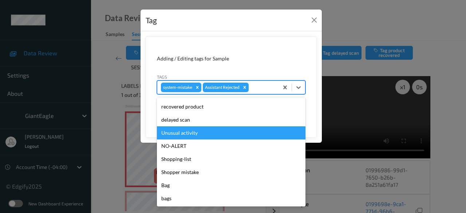
click at [197, 132] on div "Unusual activity" at bounding box center [231, 132] width 148 height 13
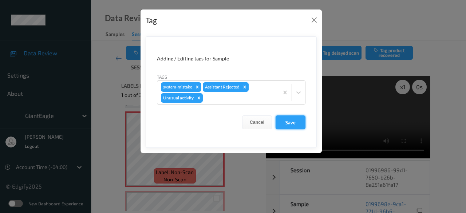
click at [290, 123] on button "Save" at bounding box center [290, 122] width 30 height 14
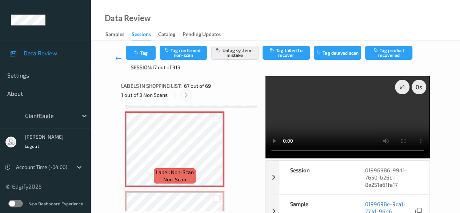
click at [187, 95] on icon at bounding box center [186, 95] width 6 height 7
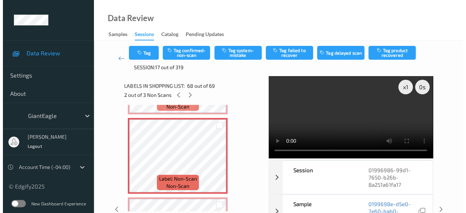
scroll to position [5311, 0]
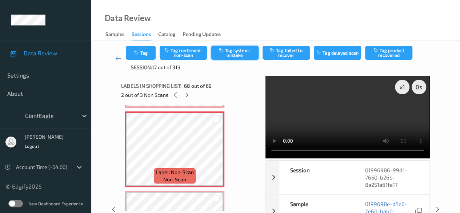
click at [244, 53] on button "Tag system-mistake" at bounding box center [234, 53] width 47 height 14
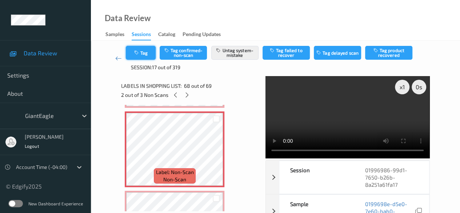
click at [149, 50] on button "Tag" at bounding box center [141, 53] width 30 height 14
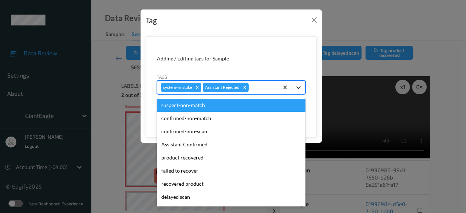
click at [297, 88] on icon at bounding box center [298, 87] width 7 height 7
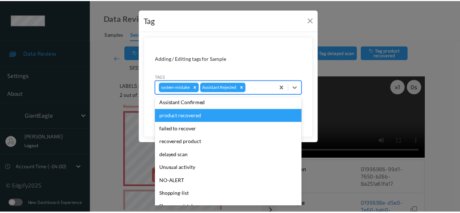
scroll to position [77, 0]
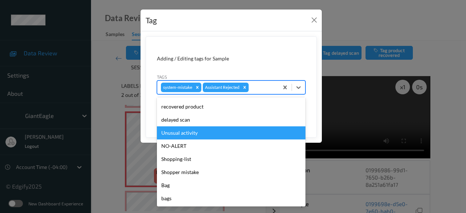
click at [209, 136] on div "Unusual activity" at bounding box center [231, 132] width 148 height 13
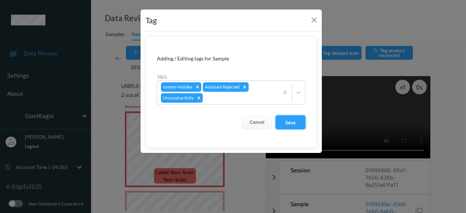
click at [287, 120] on button "Save" at bounding box center [290, 122] width 30 height 14
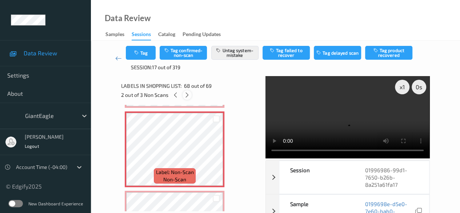
click at [188, 96] on icon at bounding box center [187, 95] width 6 height 7
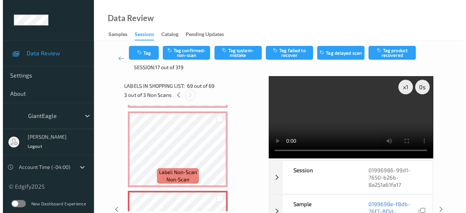
scroll to position [5318, 0]
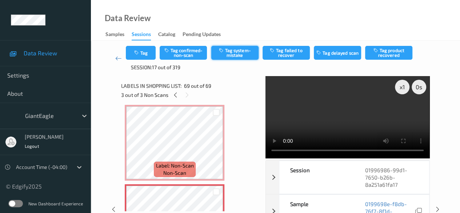
click at [239, 53] on button "Tag system-mistake" at bounding box center [234, 53] width 47 height 14
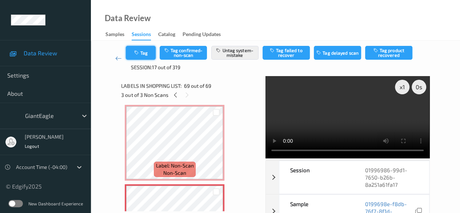
click at [151, 51] on button "Tag" at bounding box center [141, 53] width 30 height 14
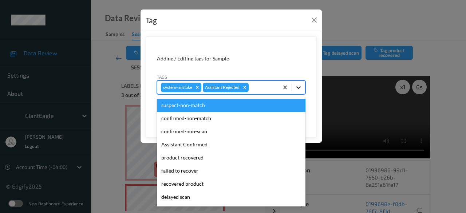
click at [297, 88] on icon at bounding box center [298, 87] width 7 height 7
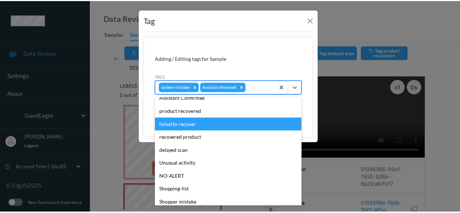
scroll to position [77, 0]
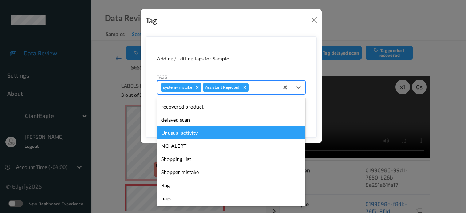
click at [213, 136] on div "Unusual activity" at bounding box center [231, 132] width 148 height 13
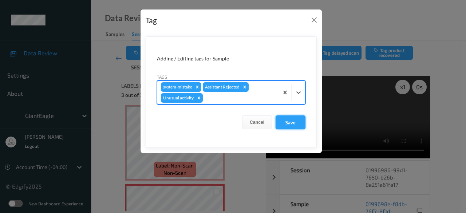
click at [293, 120] on button "Save" at bounding box center [290, 122] width 30 height 14
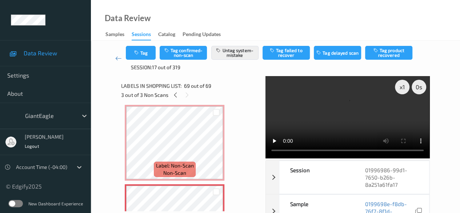
scroll to position [5370, 0]
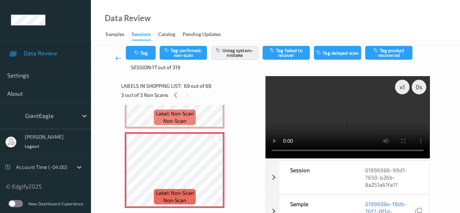
click at [118, 57] on icon at bounding box center [118, 58] width 7 height 7
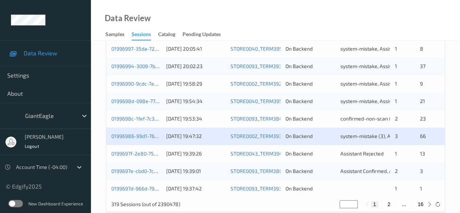
scroll to position [391, 0]
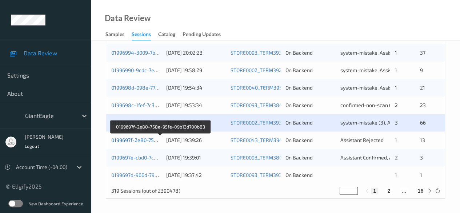
click at [145, 140] on link "0199697f-2e80-758e-95fe-09b13d700b83" at bounding box center [160, 140] width 98 height 6
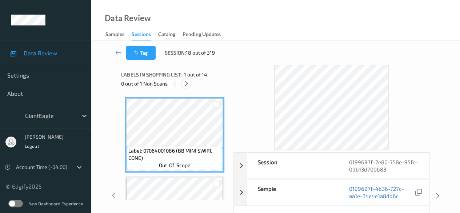
click at [191, 83] on div at bounding box center [186, 83] width 9 height 9
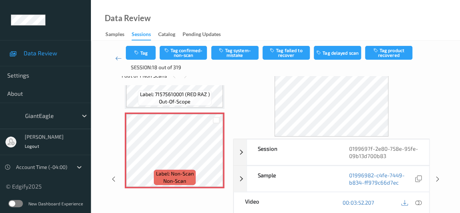
scroll to position [36, 0]
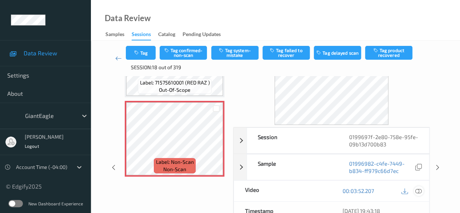
click at [420, 189] on icon at bounding box center [419, 190] width 7 height 7
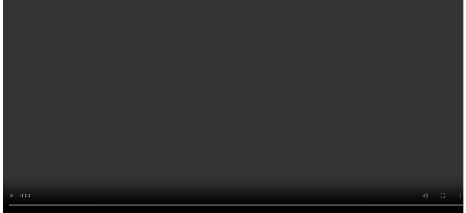
scroll to position [1007, 0]
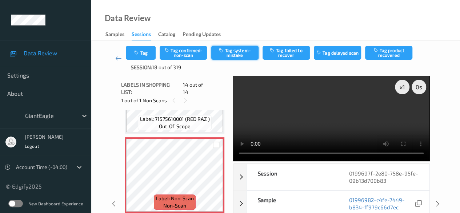
click at [236, 49] on button "Tag system-mistake" at bounding box center [234, 53] width 47 height 14
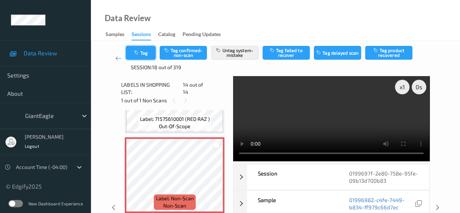
click at [141, 50] on button "Tag" at bounding box center [141, 53] width 30 height 14
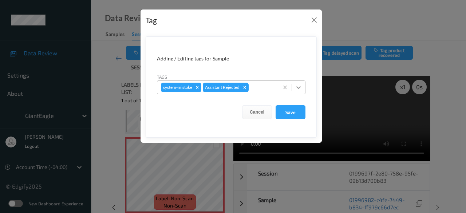
click at [298, 86] on icon at bounding box center [298, 87] width 4 height 3
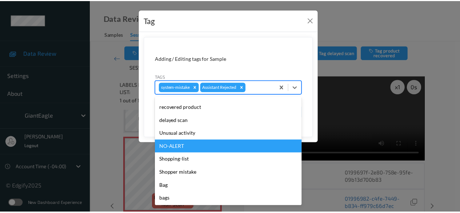
scroll to position [77, 0]
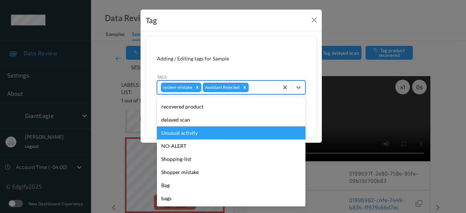
click at [205, 133] on div "Unusual activity" at bounding box center [231, 132] width 148 height 13
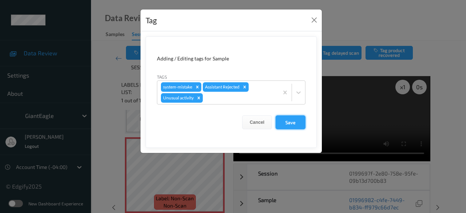
click at [299, 120] on button "Save" at bounding box center [290, 122] width 30 height 14
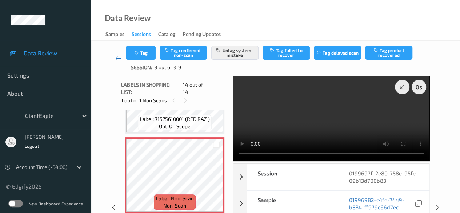
click at [118, 59] on icon at bounding box center [118, 58] width 7 height 7
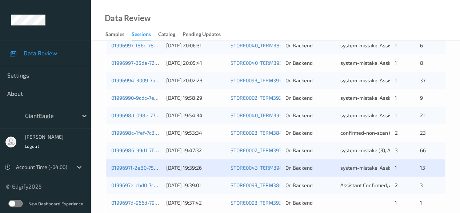
scroll to position [391, 0]
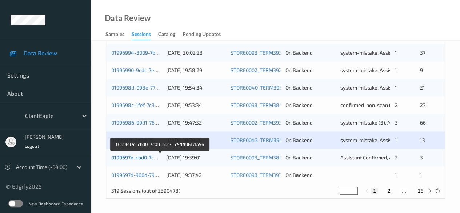
click at [130, 158] on link "0199697e-cbd0-7c09-bde4-c5449617fa56" at bounding box center [160, 157] width 98 height 6
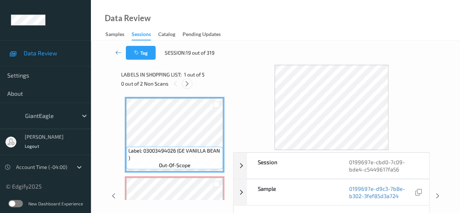
click at [190, 82] on icon at bounding box center [187, 83] width 6 height 7
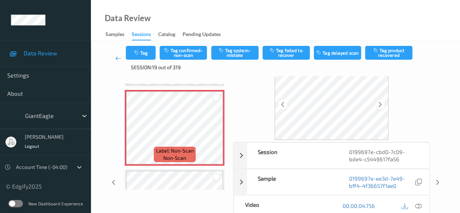
scroll to position [36, 0]
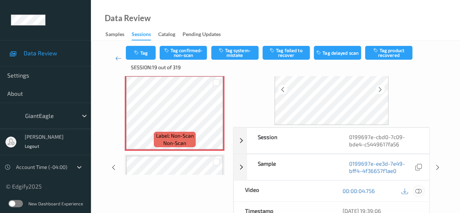
click at [418, 189] on icon at bounding box center [419, 190] width 7 height 7
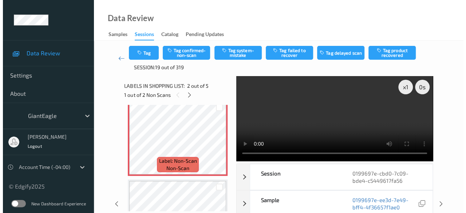
scroll to position [76, 0]
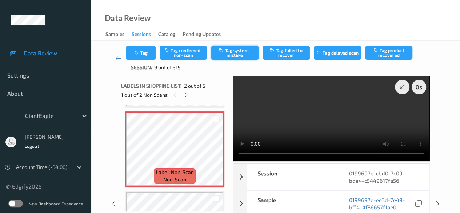
click at [234, 53] on button "Tag system-mistake" at bounding box center [234, 53] width 47 height 14
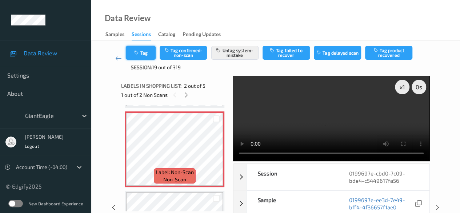
click at [148, 53] on button "Tag" at bounding box center [141, 53] width 30 height 14
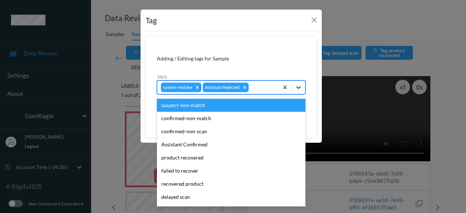
click at [297, 87] on icon at bounding box center [298, 87] width 7 height 7
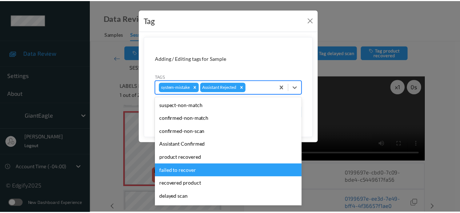
scroll to position [73, 0]
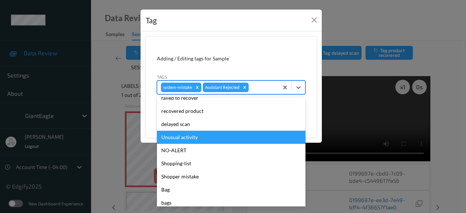
click at [217, 136] on div "Unusual activity" at bounding box center [231, 137] width 148 height 13
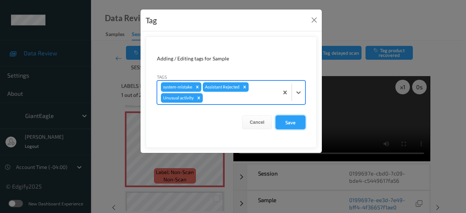
click at [290, 120] on button "Save" at bounding box center [290, 122] width 30 height 14
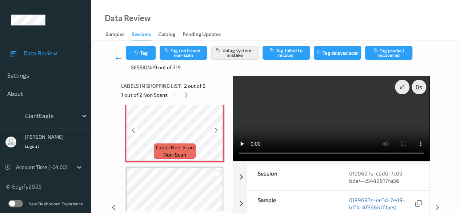
scroll to position [113, 0]
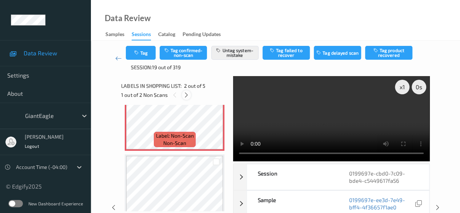
click at [186, 95] on icon at bounding box center [186, 95] width 6 height 7
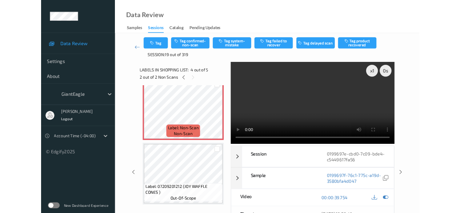
scroll to position [250, 0]
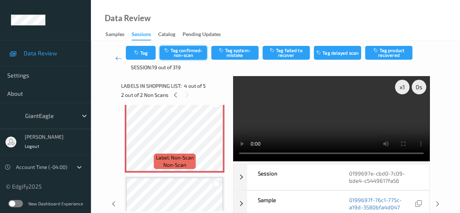
click at [190, 53] on button "Tag confirmed-non-scan" at bounding box center [183, 53] width 47 height 14
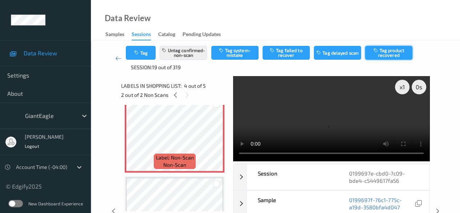
click at [398, 50] on button "Tag product recovered" at bounding box center [388, 53] width 47 height 14
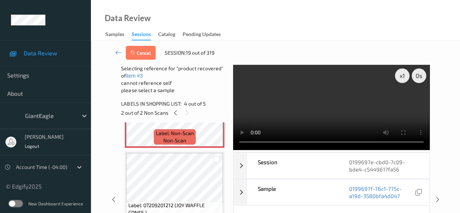
scroll to position [294, 0]
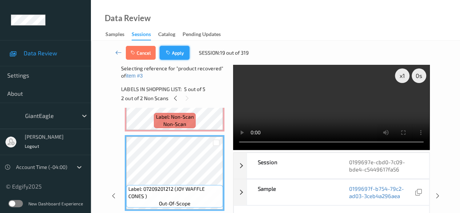
click at [183, 53] on button "Apply" at bounding box center [175, 53] width 30 height 14
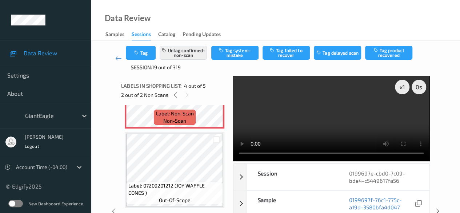
scroll to position [162, 0]
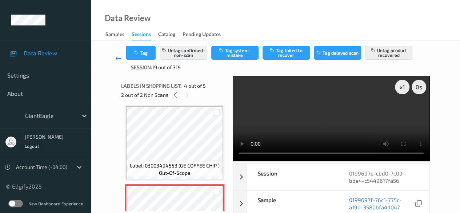
click at [117, 57] on icon at bounding box center [118, 58] width 7 height 7
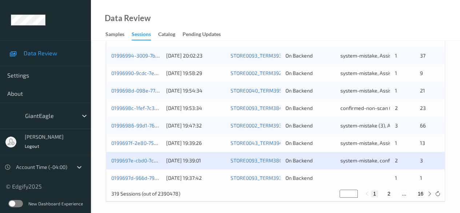
scroll to position [391, 0]
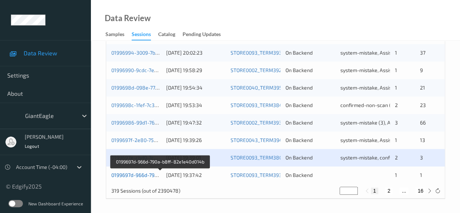
click at [131, 173] on link "0199697d-966d-790a-b8ff-82e1e40d014b" at bounding box center [160, 175] width 98 height 6
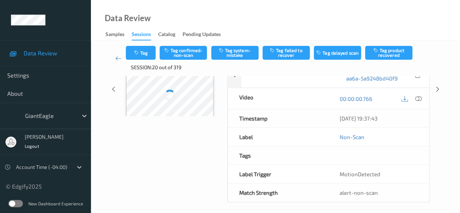
scroll to position [118, 0]
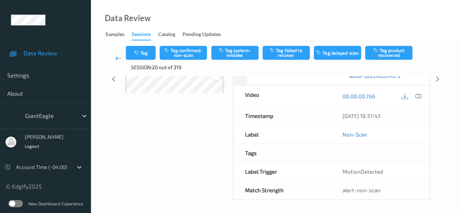
click at [120, 57] on icon at bounding box center [118, 58] width 7 height 7
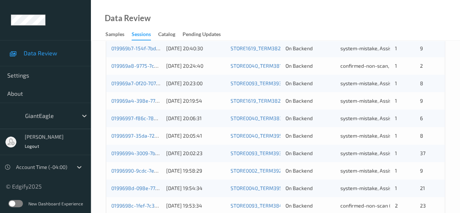
scroll to position [391, 0]
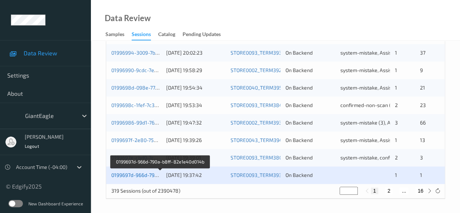
click at [135, 176] on link "0199697d-966d-790a-b8ff-82e1e40d014b" at bounding box center [160, 175] width 98 height 6
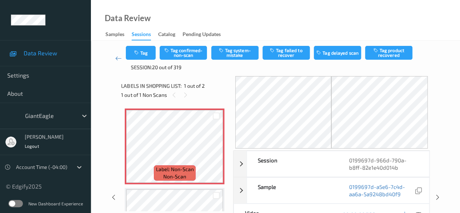
scroll to position [36, 0]
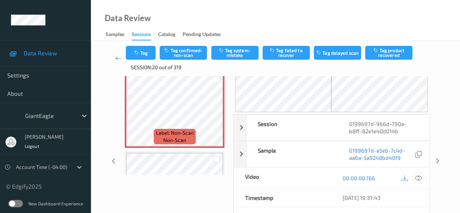
click at [420, 178] on icon at bounding box center [419, 178] width 7 height 7
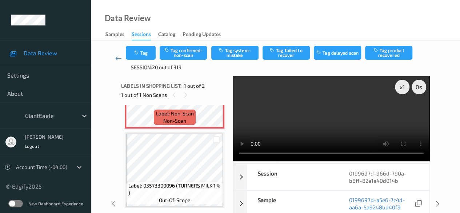
scroll to position [12, 0]
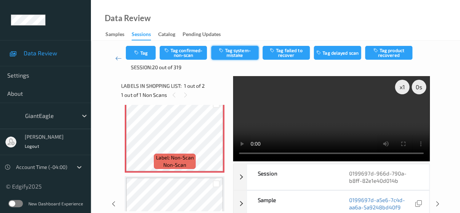
click at [233, 54] on button "Tag system-mistake" at bounding box center [234, 53] width 47 height 14
click at [116, 57] on icon at bounding box center [118, 58] width 7 height 7
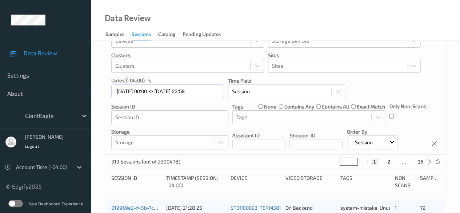
scroll to position [36, 0]
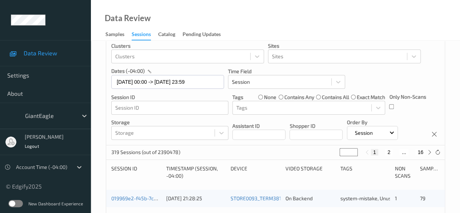
click at [422, 152] on button "16" at bounding box center [421, 152] width 10 height 7
type input "**"
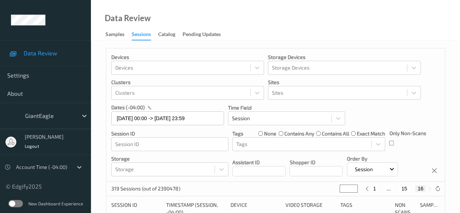
click at [405, 191] on button "15" at bounding box center [404, 188] width 10 height 7
type input "**"
click at [398, 191] on button "14" at bounding box center [396, 188] width 10 height 7
type input "**"
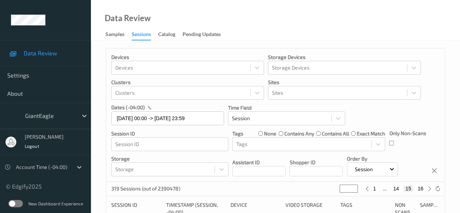
type input "**"
click at [392, 191] on button "13" at bounding box center [391, 188] width 10 height 7
type input "**"
click at [383, 191] on button "12" at bounding box center [382, 188] width 10 height 7
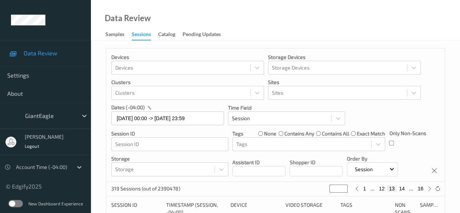
type input "**"
click at [383, 191] on button "11" at bounding box center [382, 188] width 10 height 7
type input "**"
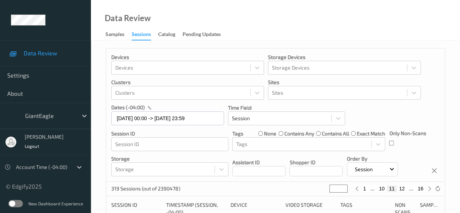
click at [383, 191] on button "10" at bounding box center [382, 188] width 10 height 7
type input "**"
click at [383, 191] on button "9" at bounding box center [383, 188] width 7 height 7
type input "*"
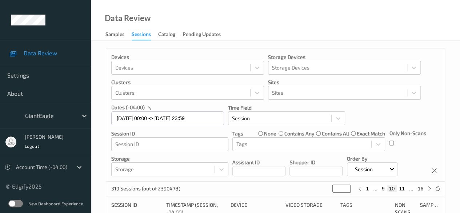
type input "*"
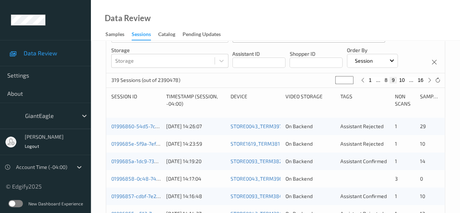
scroll to position [109, 0]
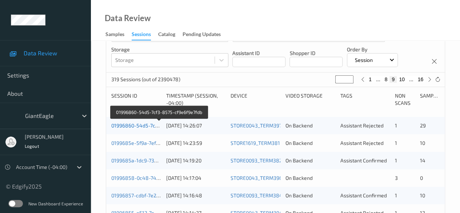
click at [148, 124] on link "01996860-54d5-7cf3-8575-cf9e6f9e7fdb" at bounding box center [159, 125] width 96 height 6
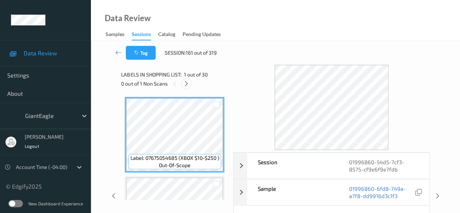
click at [188, 83] on icon at bounding box center [186, 83] width 6 height 7
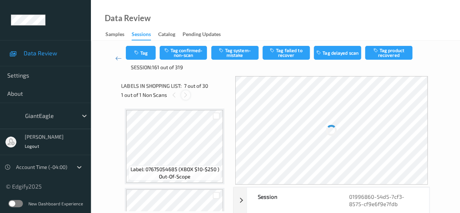
scroll to position [400, 0]
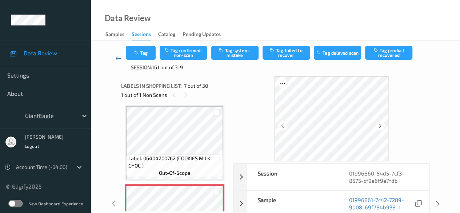
click at [116, 57] on icon at bounding box center [118, 58] width 7 height 7
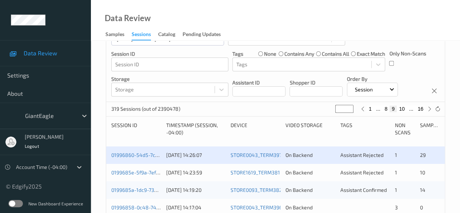
scroll to position [109, 0]
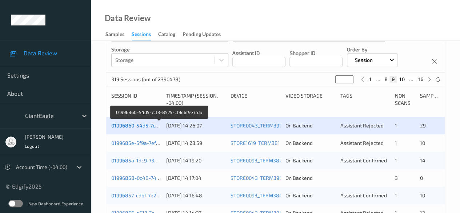
click at [140, 127] on link "01996860-54d5-7cf3-8575-cf9e6f9e7fdb" at bounding box center [159, 125] width 96 height 6
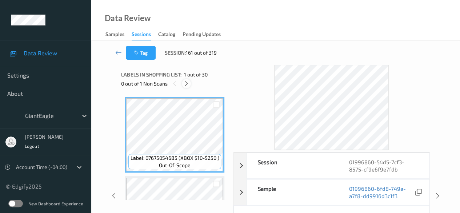
click at [187, 86] on icon at bounding box center [186, 83] width 6 height 7
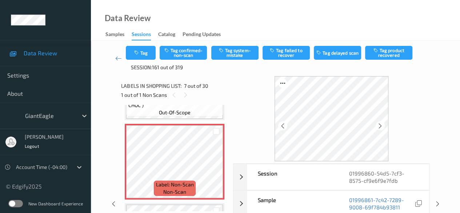
scroll to position [473, 0]
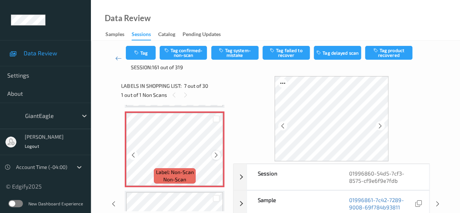
click at [218, 155] on icon at bounding box center [216, 155] width 6 height 7
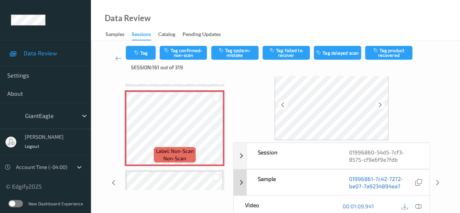
scroll to position [36, 0]
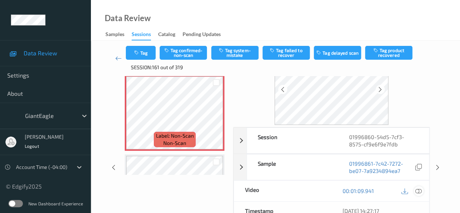
click at [417, 190] on icon at bounding box center [419, 190] width 7 height 7
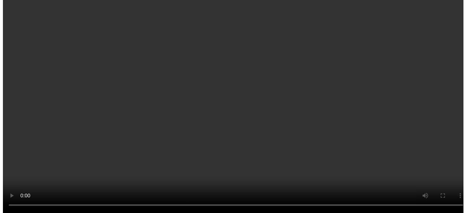
scroll to position [473, 0]
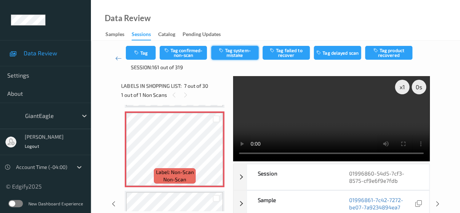
click at [227, 53] on button "Tag system-mistake" at bounding box center [234, 53] width 47 height 14
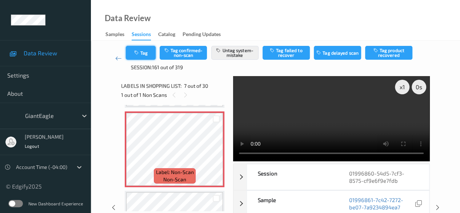
click at [153, 50] on button "Tag" at bounding box center [141, 53] width 30 height 14
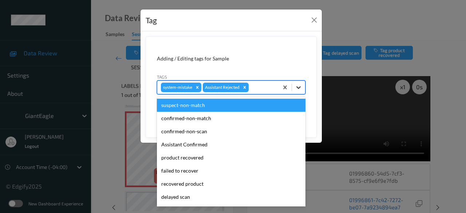
click at [295, 86] on icon at bounding box center [298, 87] width 7 height 7
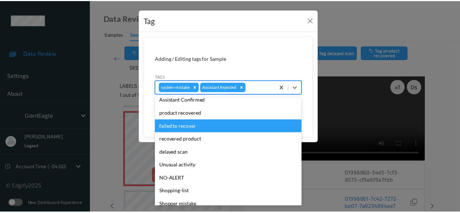
scroll to position [77, 0]
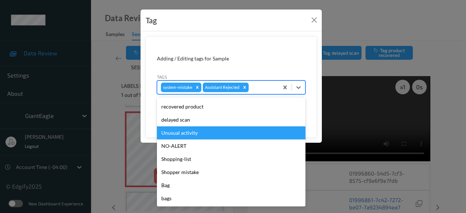
click at [208, 134] on div "Unusual activity" at bounding box center [231, 132] width 148 height 13
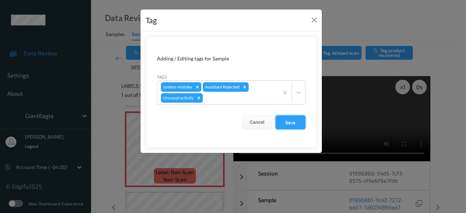
click at [298, 120] on button "Save" at bounding box center [290, 122] width 30 height 14
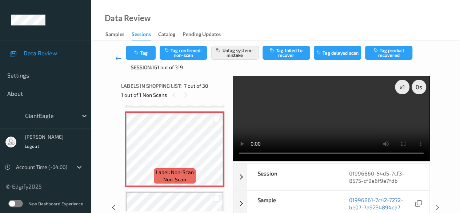
click at [119, 59] on icon at bounding box center [118, 58] width 7 height 7
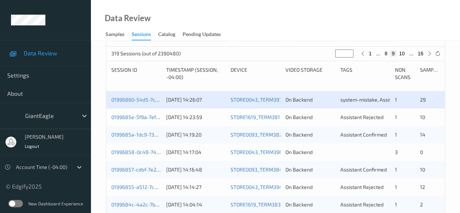
scroll to position [146, 0]
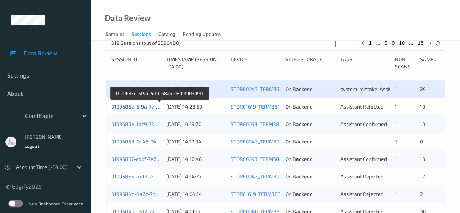
click at [137, 104] on link "0199685e-5f9a-7ef4-b8ab-d8d9f903d91f" at bounding box center [159, 106] width 97 height 6
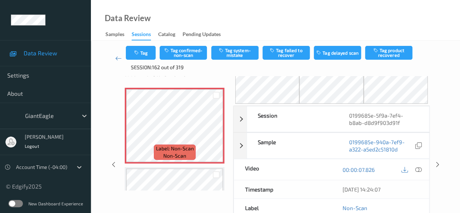
scroll to position [36, 0]
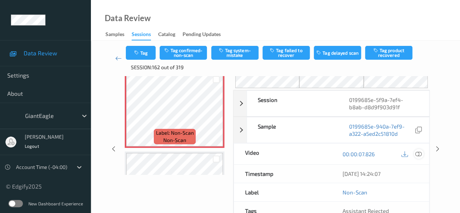
click at [417, 152] on icon at bounding box center [419, 154] width 7 height 7
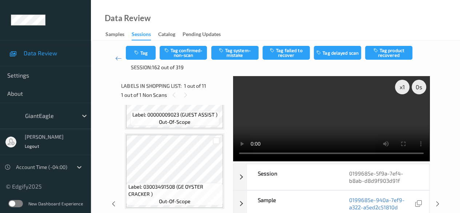
scroll to position [146, 0]
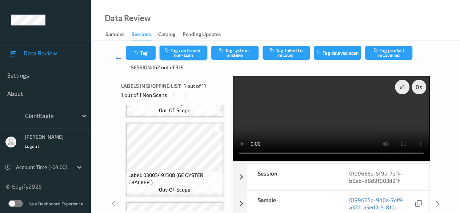
click at [186, 49] on button "Tag confirmed-non-scan" at bounding box center [183, 53] width 47 height 14
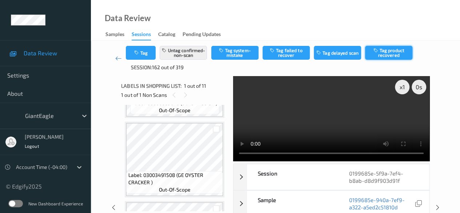
click at [391, 50] on button "Tag product recovered" at bounding box center [388, 53] width 47 height 14
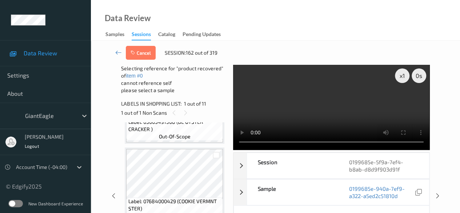
scroll to position [218, 0]
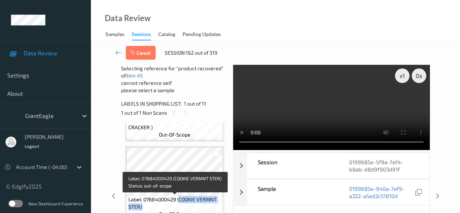
drag, startPoint x: 179, startPoint y: 200, endPoint x: 216, endPoint y: 206, distance: 37.3
click at [216, 206] on span "Label: 07684000429 (COOKIE VERMNT STER)" at bounding box center [174, 203] width 93 height 15
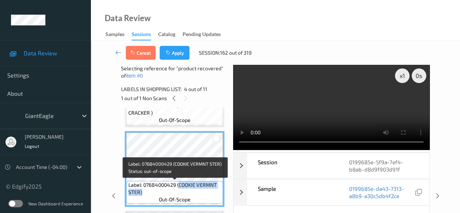
copy span "COOKIE VERMNT STER)"
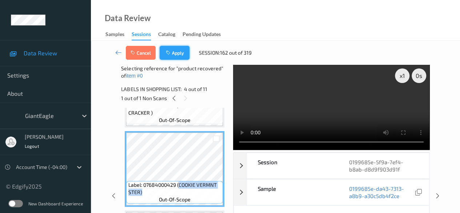
click at [178, 55] on button "Apply" at bounding box center [175, 53] width 30 height 14
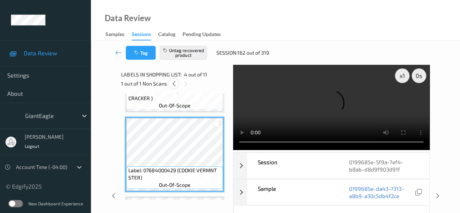
click at [172, 83] on icon at bounding box center [174, 83] width 6 height 7
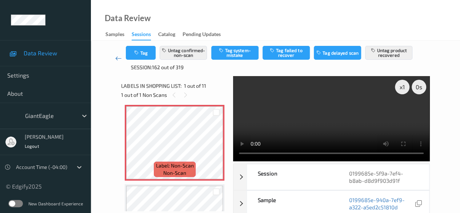
click at [121, 59] on icon at bounding box center [118, 58] width 7 height 7
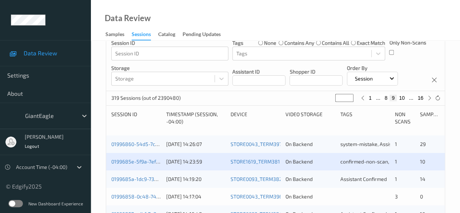
scroll to position [182, 0]
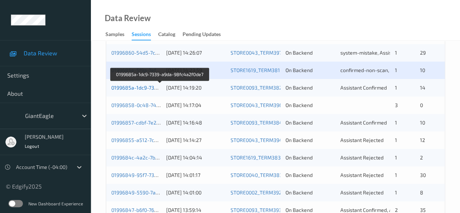
click at [141, 86] on link "0199685a-1dc9-7339-a9da-98fc4a2f0de7" at bounding box center [160, 87] width 98 height 6
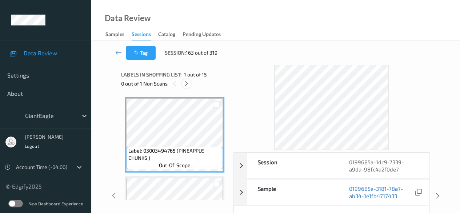
click at [189, 84] on icon at bounding box center [186, 83] width 6 height 7
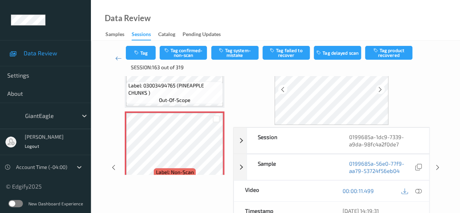
scroll to position [73, 0]
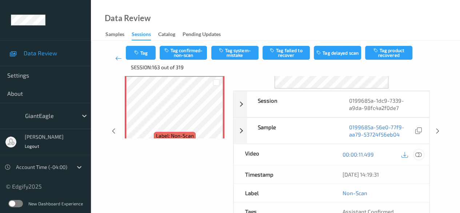
click at [417, 152] on icon at bounding box center [419, 154] width 7 height 7
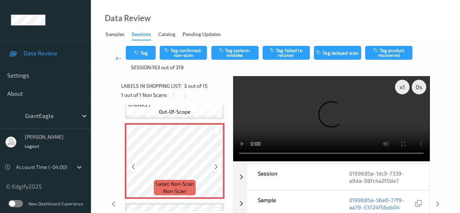
scroll to position [156, 0]
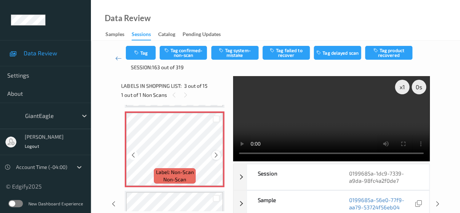
click at [217, 157] on icon at bounding box center [216, 155] width 6 height 7
click at [228, 52] on button "Tag system-mistake" at bounding box center [234, 53] width 47 height 14
click at [148, 53] on button "Tag" at bounding box center [141, 53] width 30 height 14
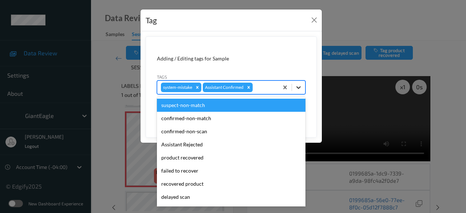
click at [299, 88] on icon at bounding box center [298, 87] width 4 height 3
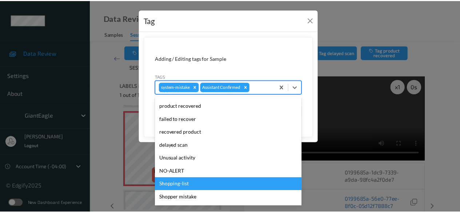
scroll to position [77, 0]
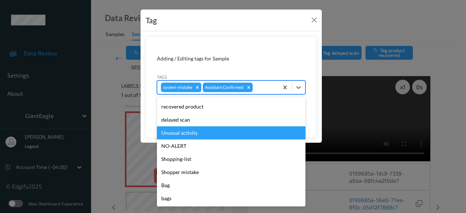
click at [201, 136] on div "Unusual activity" at bounding box center [231, 132] width 148 height 13
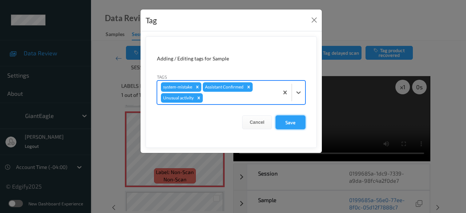
click at [294, 119] on button "Save" at bounding box center [290, 122] width 30 height 14
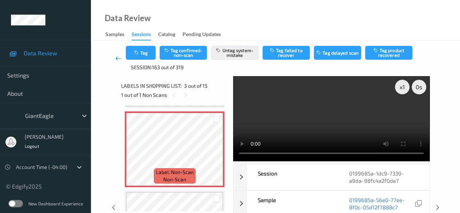
click at [119, 59] on icon at bounding box center [118, 58] width 7 height 7
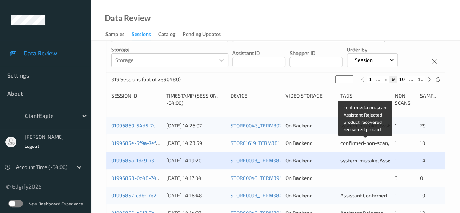
scroll to position [146, 0]
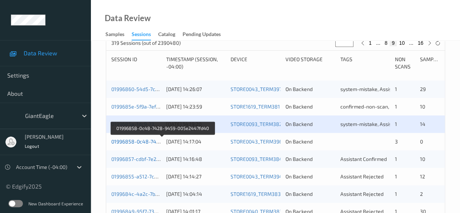
click at [143, 140] on link "01996858-0c48-7428-9459-005e2447fd40" at bounding box center [162, 141] width 102 height 6
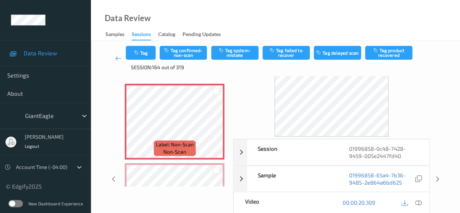
scroll to position [36, 0]
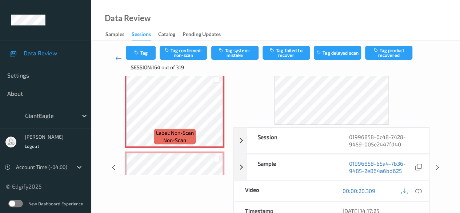
drag, startPoint x: 418, startPoint y: 190, endPoint x: 415, endPoint y: 190, distance: 3.7
click at [418, 190] on icon at bounding box center [419, 190] width 7 height 7
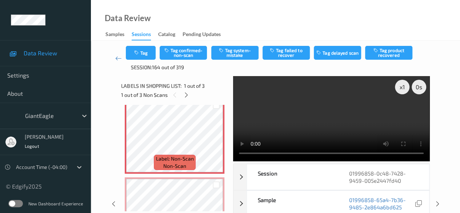
scroll to position [0, 0]
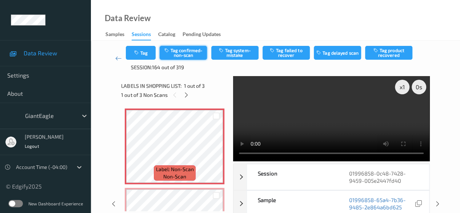
click at [188, 52] on button "Tag confirmed-non-scan" at bounding box center [183, 53] width 47 height 14
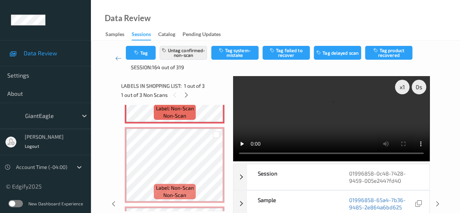
scroll to position [73, 0]
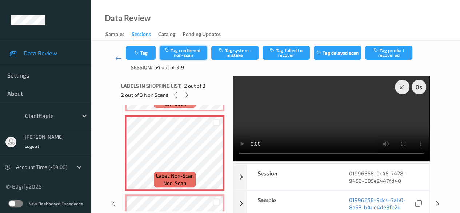
click at [193, 54] on button "Tag confirmed-non-scan" at bounding box center [183, 53] width 47 height 14
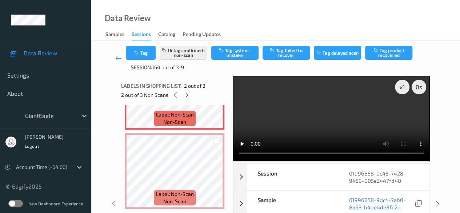
scroll to position [135, 0]
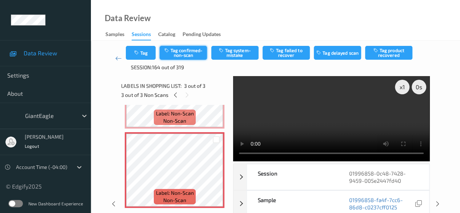
click at [184, 50] on button "Tag confirmed-non-scan" at bounding box center [183, 53] width 47 height 14
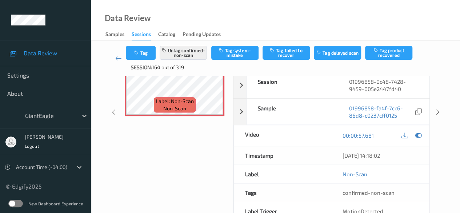
scroll to position [100, 0]
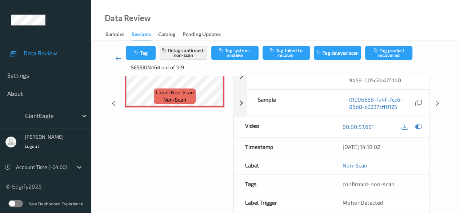
click at [116, 57] on icon at bounding box center [118, 58] width 7 height 7
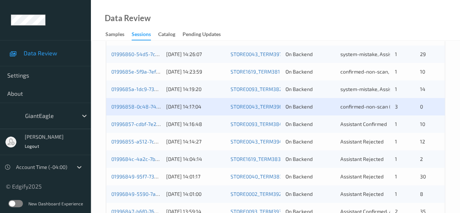
scroll to position [182, 0]
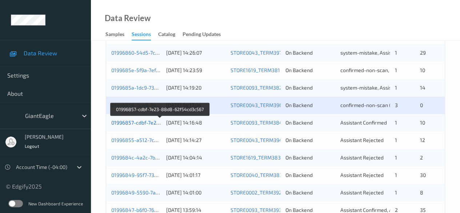
click at [143, 123] on link "01996857-cdbf-7e23-88d8-62f54cd3c567" at bounding box center [160, 122] width 98 height 6
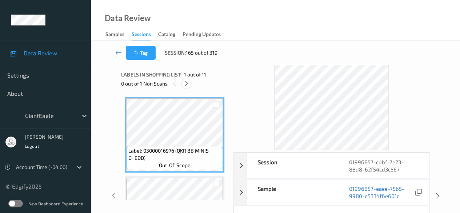
click at [185, 82] on icon at bounding box center [186, 83] width 6 height 7
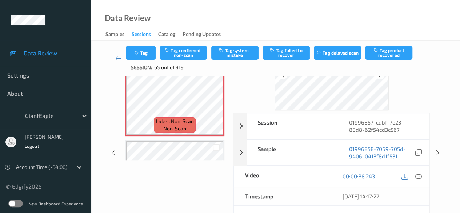
scroll to position [36, 0]
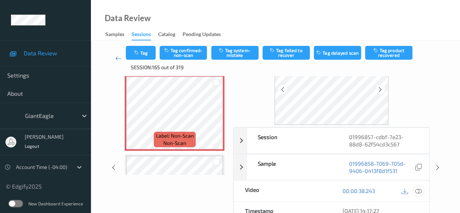
click at [419, 190] on icon at bounding box center [419, 190] width 7 height 7
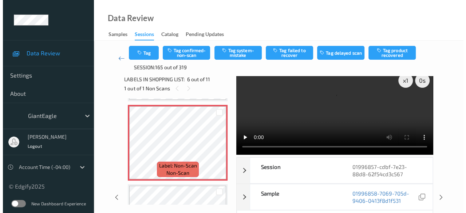
scroll to position [0, 0]
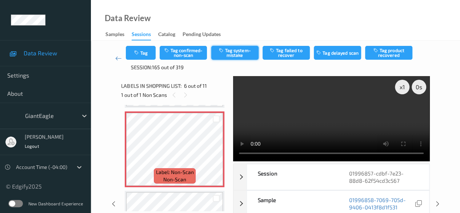
click at [229, 52] on button "Tag system-mistake" at bounding box center [234, 53] width 47 height 14
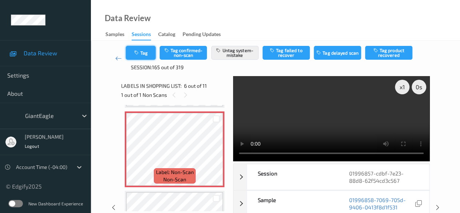
click at [146, 52] on button "Tag" at bounding box center [141, 53] width 30 height 14
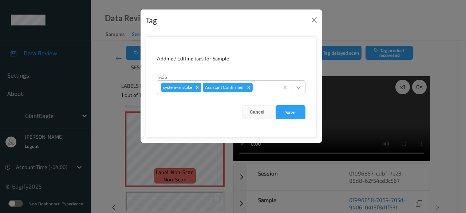
click at [297, 86] on icon at bounding box center [298, 87] width 4 height 3
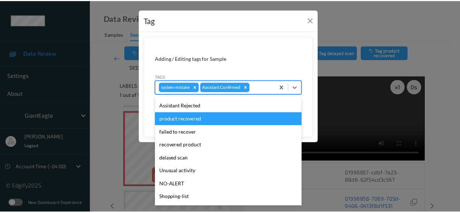
scroll to position [77, 0]
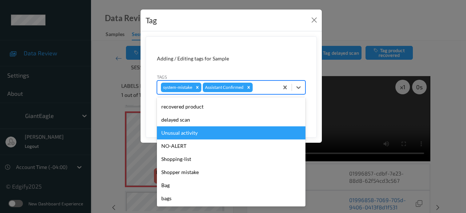
click at [191, 133] on div "Unusual activity" at bounding box center [231, 132] width 148 height 13
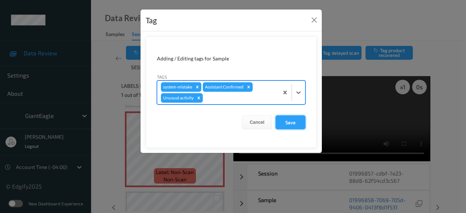
click at [287, 122] on button "Save" at bounding box center [290, 122] width 30 height 14
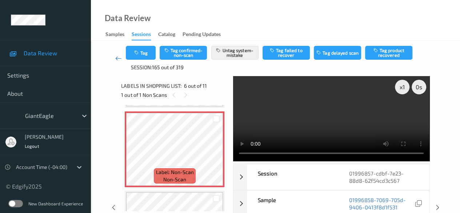
click at [114, 57] on link at bounding box center [118, 58] width 15 height 25
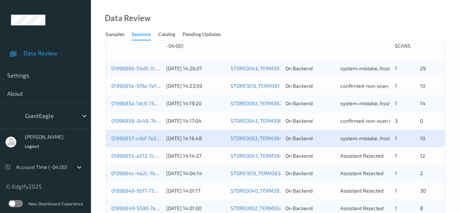
scroll to position [218, 0]
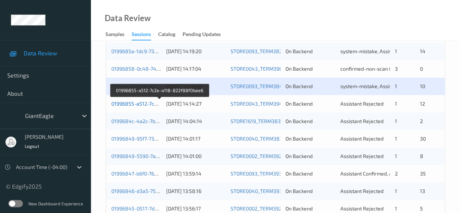
click at [153, 102] on link "01996855-a512-7c2e-a118-822f88f0bee6" at bounding box center [160, 103] width 98 height 6
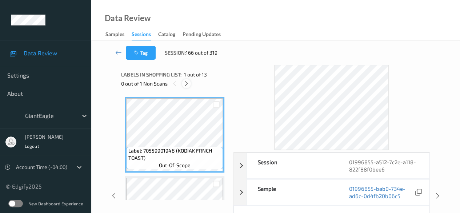
click at [188, 84] on icon at bounding box center [186, 83] width 6 height 7
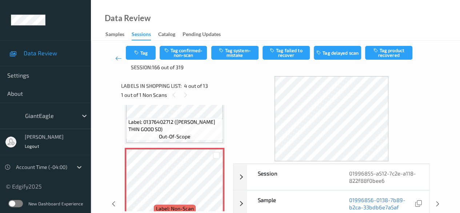
scroll to position [36, 0]
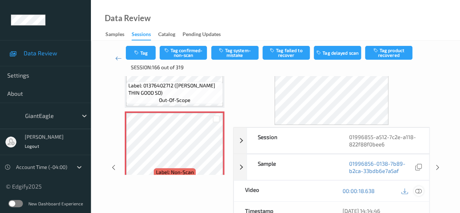
click at [418, 188] on icon at bounding box center [419, 190] width 7 height 7
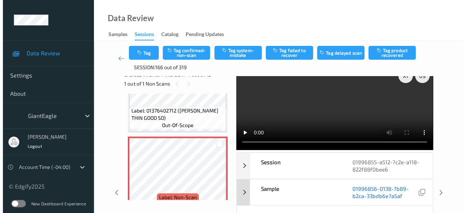
scroll to position [0, 0]
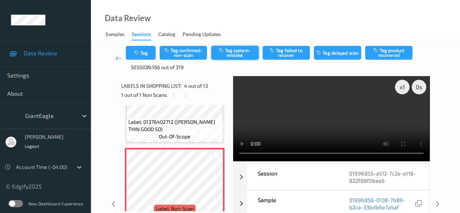
click at [236, 51] on button "Tag system-mistake" at bounding box center [234, 53] width 47 height 14
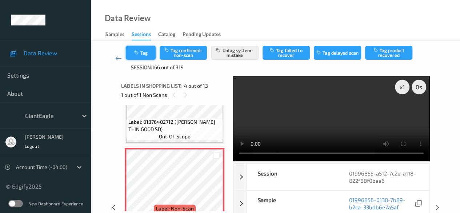
click at [147, 52] on button "Tag" at bounding box center [141, 53] width 30 height 14
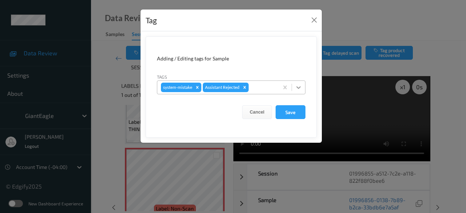
click at [297, 88] on icon at bounding box center [298, 87] width 7 height 7
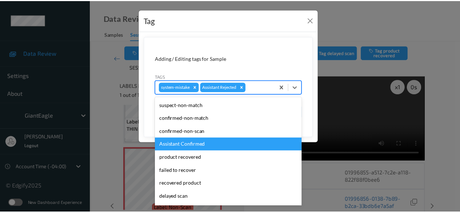
scroll to position [77, 0]
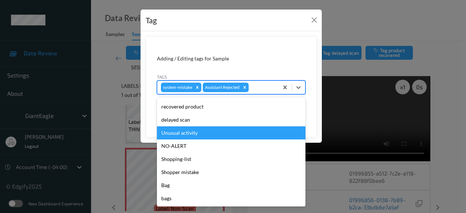
click at [198, 133] on div "Unusual activity" at bounding box center [231, 132] width 148 height 13
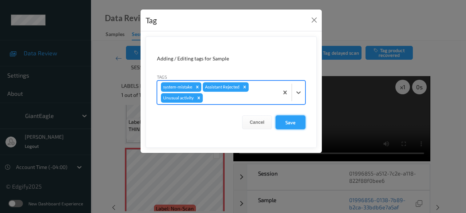
click at [298, 120] on button "Save" at bounding box center [290, 122] width 30 height 14
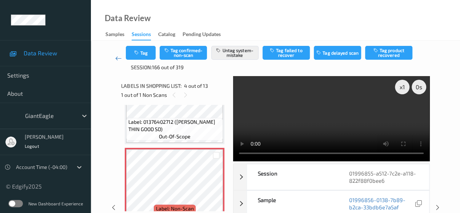
click at [114, 57] on link at bounding box center [118, 58] width 15 height 25
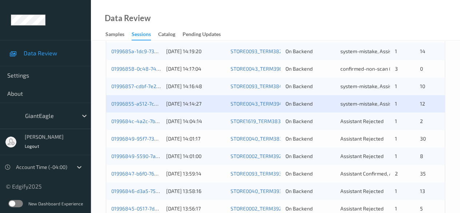
scroll to position [255, 0]
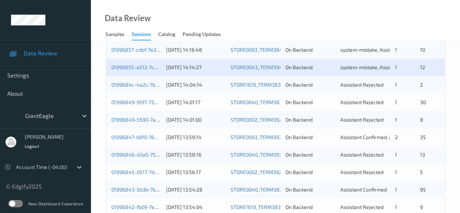
click at [146, 88] on div "0199684c-4a2c-7b16-8999-6e4746660dc6" at bounding box center [136, 84] width 50 height 7
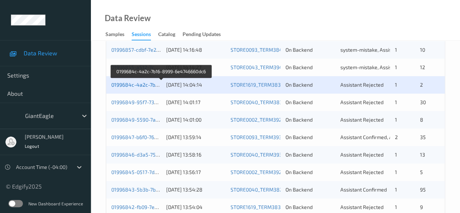
click at [128, 84] on link "0199684c-4a2c-7b16-8999-6e4746660dc6" at bounding box center [161, 85] width 100 height 6
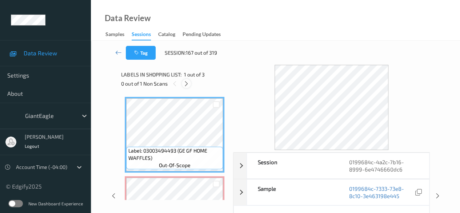
click at [190, 84] on div at bounding box center [186, 83] width 9 height 9
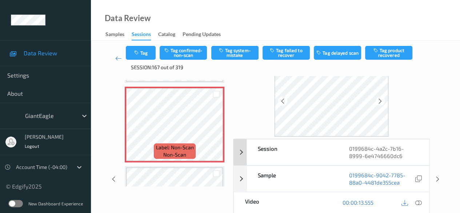
scroll to position [36, 0]
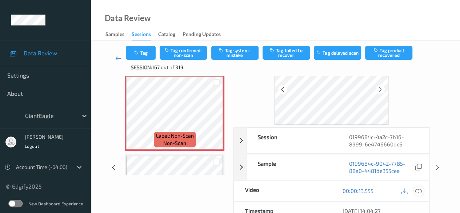
click at [415, 188] on div at bounding box center [419, 191] width 10 height 10
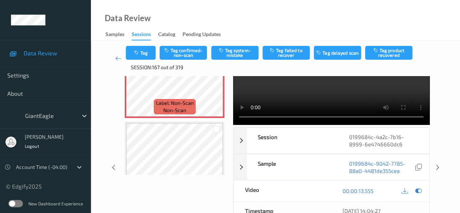
scroll to position [99, 0]
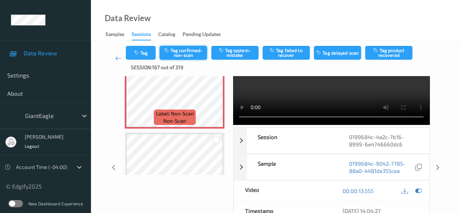
click at [187, 54] on button "Tag confirmed-non-scan" at bounding box center [183, 53] width 47 height 14
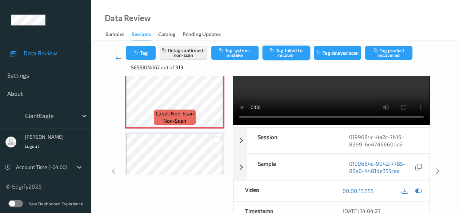
click at [293, 52] on button "Tag failed to recover" at bounding box center [286, 53] width 47 height 14
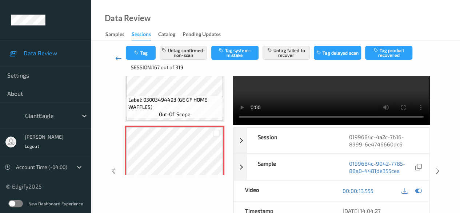
click at [116, 60] on icon at bounding box center [118, 58] width 7 height 7
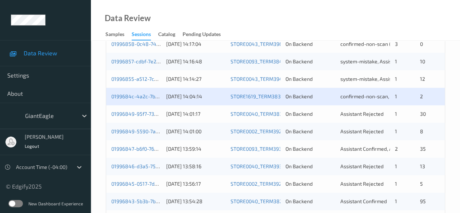
scroll to position [255, 0]
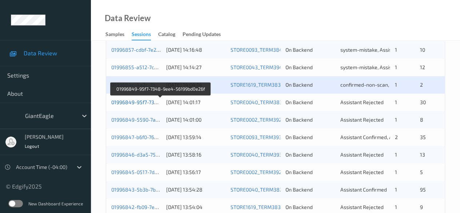
click at [131, 103] on link "01996849-95f7-7348-9ee4-56199bd0e26f" at bounding box center [160, 102] width 99 height 6
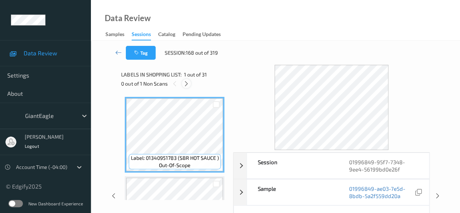
click at [191, 85] on div at bounding box center [186, 83] width 9 height 9
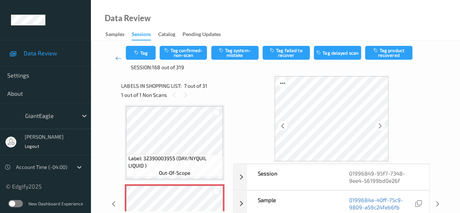
scroll to position [36, 0]
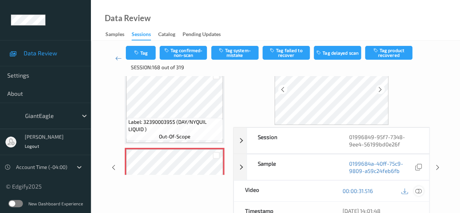
click at [421, 194] on div at bounding box center [412, 191] width 24 height 10
click at [415, 191] on div at bounding box center [419, 191] width 10 height 10
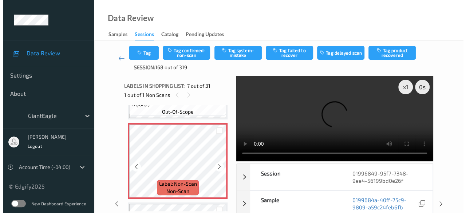
scroll to position [473, 0]
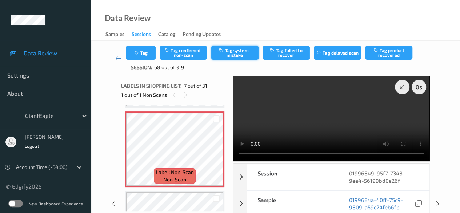
click at [240, 48] on button "Tag system-mistake" at bounding box center [234, 53] width 47 height 14
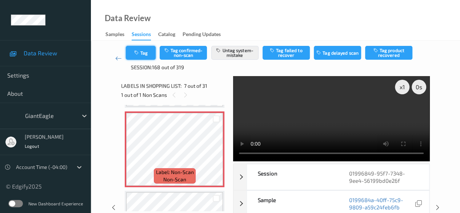
click at [143, 56] on button "Tag" at bounding box center [141, 53] width 30 height 14
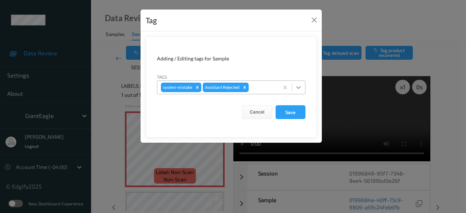
click at [299, 87] on icon at bounding box center [298, 87] width 4 height 3
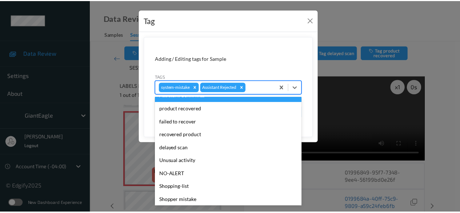
scroll to position [73, 0]
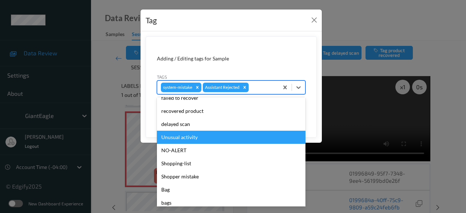
click at [211, 139] on div "Unusual activity" at bounding box center [231, 137] width 148 height 13
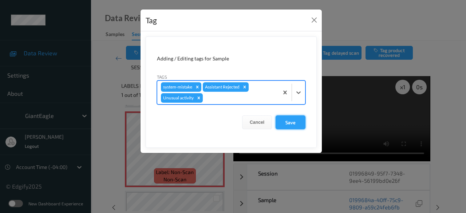
click at [286, 123] on button "Save" at bounding box center [290, 122] width 30 height 14
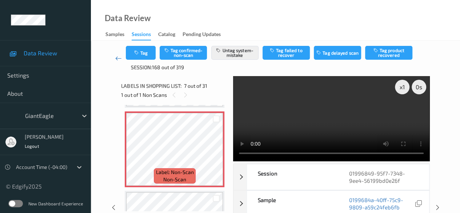
click at [115, 57] on icon at bounding box center [118, 58] width 7 height 7
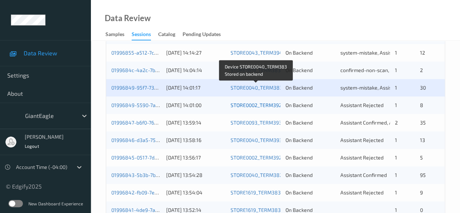
scroll to position [291, 0]
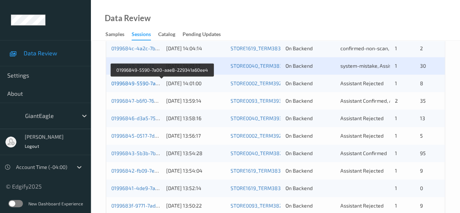
click at [148, 81] on link "01996849-5590-7a00-aae8-229341a60ee4" at bounding box center [162, 83] width 102 height 6
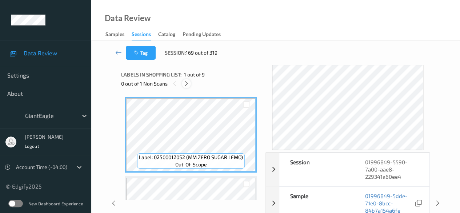
click at [186, 84] on icon at bounding box center [186, 83] width 6 height 7
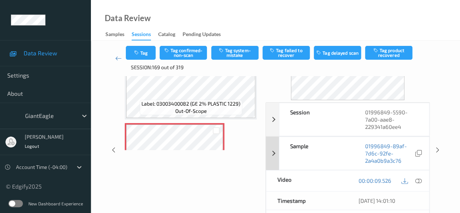
scroll to position [73, 0]
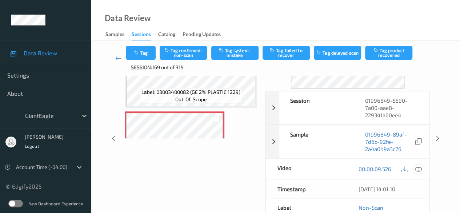
click at [419, 167] on icon at bounding box center [419, 169] width 7 height 7
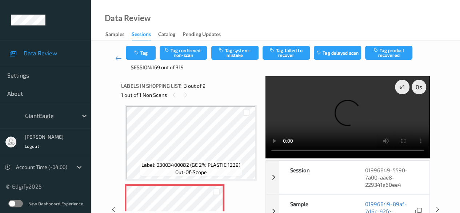
scroll to position [156, 0]
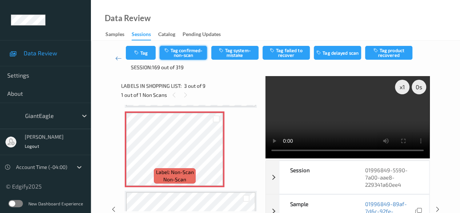
click at [199, 52] on button "Tag confirmed-non-scan" at bounding box center [183, 53] width 47 height 14
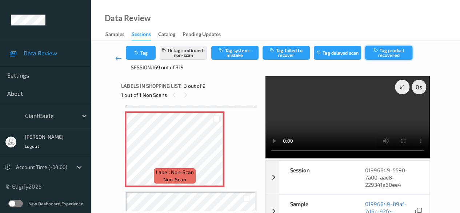
click at [387, 55] on button "Tag product recovered" at bounding box center [388, 53] width 47 height 14
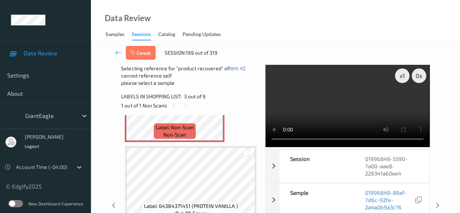
scroll to position [228, 0]
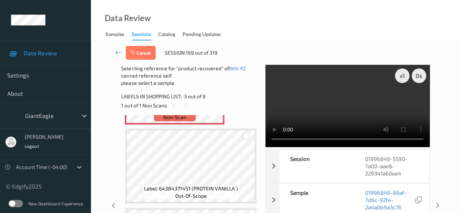
click at [247, 136] on div at bounding box center [246, 135] width 7 height 7
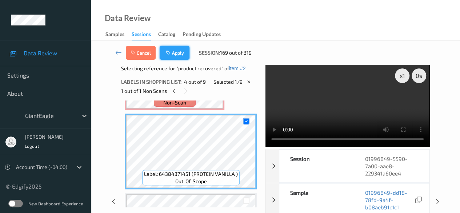
click at [183, 54] on button "Apply" at bounding box center [175, 53] width 30 height 14
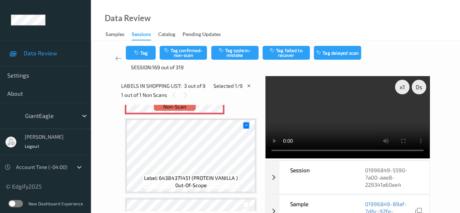
scroll to position [83, 0]
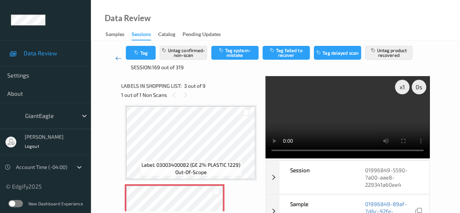
click at [116, 56] on icon at bounding box center [118, 58] width 7 height 7
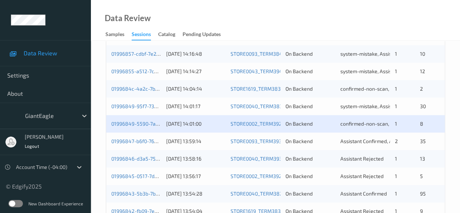
scroll to position [291, 0]
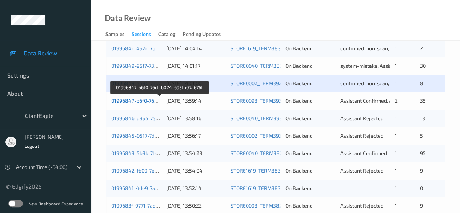
click at [144, 99] on link "01996847-b6f0-76cf-b024-695fa07a676f" at bounding box center [159, 101] width 96 height 6
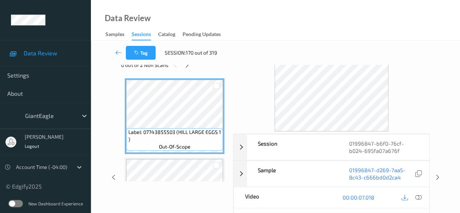
scroll to position [18, 0]
click at [188, 67] on icon at bounding box center [187, 65] width 6 height 7
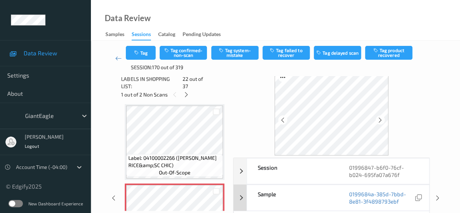
scroll to position [0, 0]
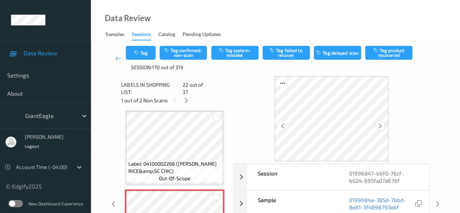
click at [382, 126] on icon at bounding box center [380, 126] width 6 height 7
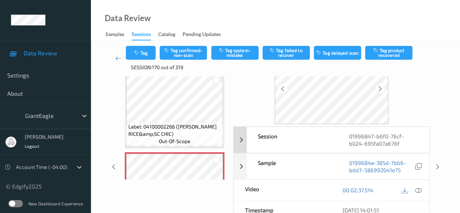
scroll to position [73, 0]
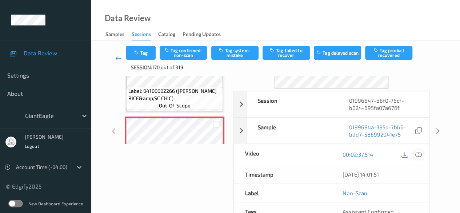
click at [416, 151] on icon at bounding box center [419, 154] width 7 height 7
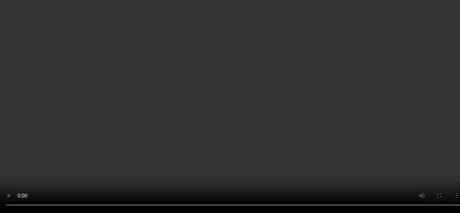
scroll to position [1590, 0]
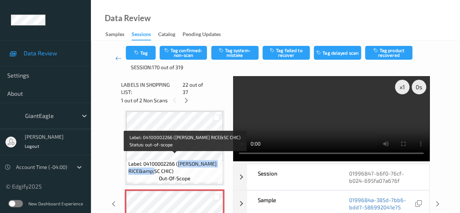
drag, startPoint x: 177, startPoint y: 158, endPoint x: 206, endPoint y: 166, distance: 29.7
click at [206, 166] on span "Label: 04100002266 ([PERSON_NAME] RICE&amp;SC CHIC)" at bounding box center [174, 167] width 93 height 15
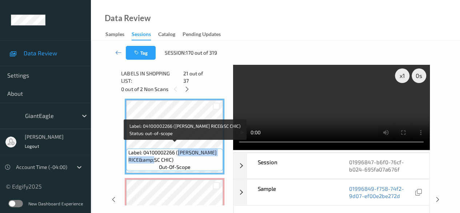
click at [205, 157] on span "Label: 04100002266 ([PERSON_NAME] RICE&amp;SC CHIC)" at bounding box center [174, 156] width 93 height 15
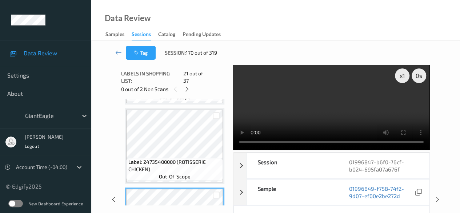
scroll to position [1517, 0]
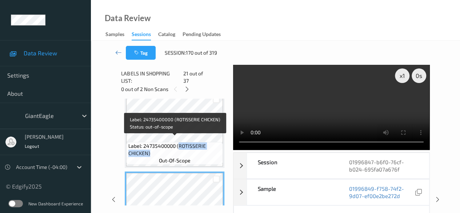
drag, startPoint x: 179, startPoint y: 141, endPoint x: 205, endPoint y: 146, distance: 26.3
click at [205, 146] on span "Label: 24735400000 (ROTISSERIE CHICKEN)" at bounding box center [174, 149] width 93 height 15
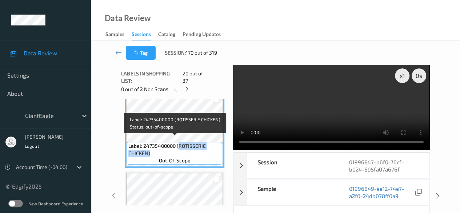
copy span "ROTISSERIE CHICKEN)"
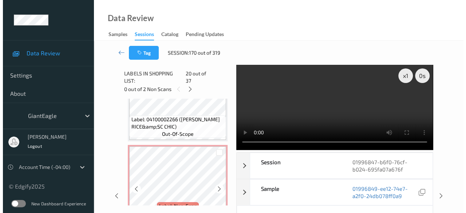
scroll to position [1663, 0]
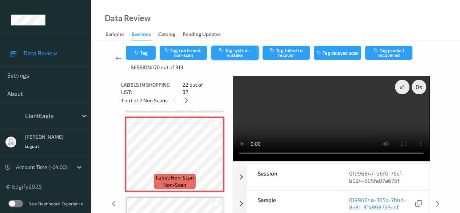
click at [224, 52] on icon "button" at bounding box center [222, 50] width 6 height 5
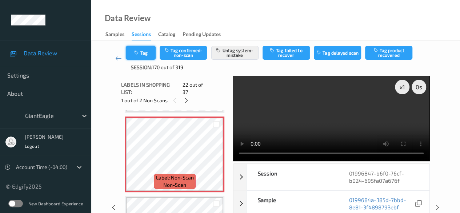
click at [150, 52] on button "Tag" at bounding box center [141, 53] width 30 height 14
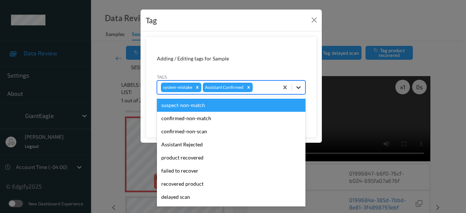
click at [299, 86] on icon at bounding box center [298, 87] width 7 height 7
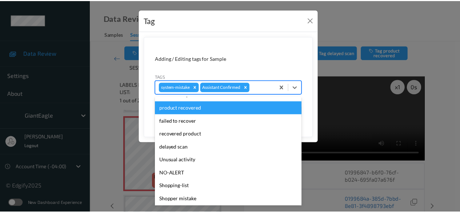
scroll to position [77, 0]
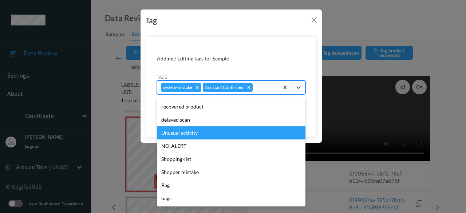
click at [200, 128] on div "Unusual activity" at bounding box center [231, 132] width 148 height 13
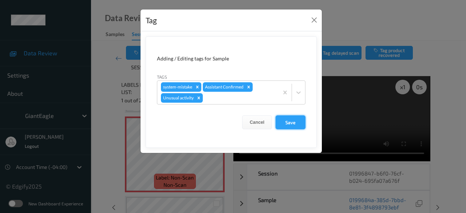
click at [293, 123] on button "Save" at bounding box center [290, 122] width 30 height 14
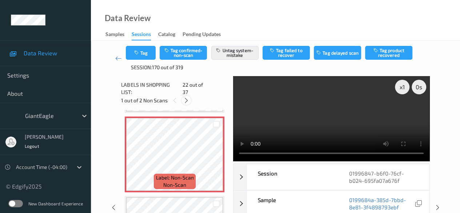
click at [187, 96] on div at bounding box center [186, 100] width 9 height 9
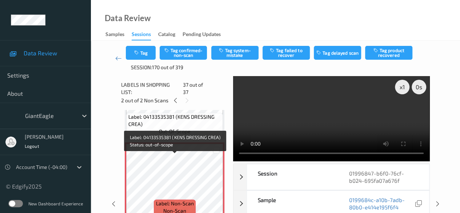
scroll to position [2832, 0]
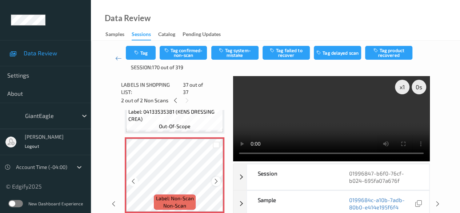
click at [218, 178] on icon at bounding box center [216, 181] width 6 height 7
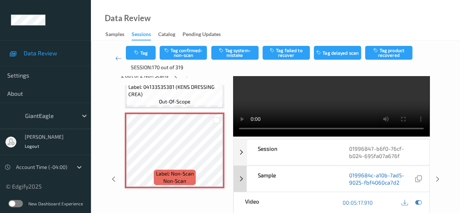
scroll to position [36, 0]
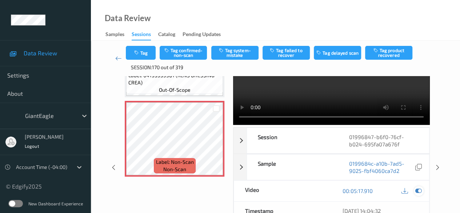
click at [418, 191] on icon at bounding box center [419, 190] width 7 height 7
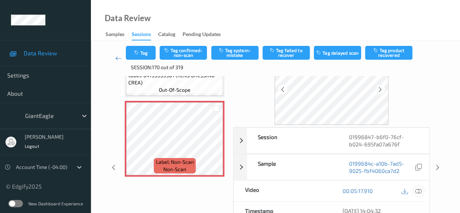
click at [420, 190] on icon at bounding box center [419, 190] width 7 height 7
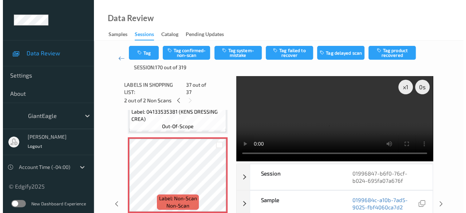
scroll to position [2788, 0]
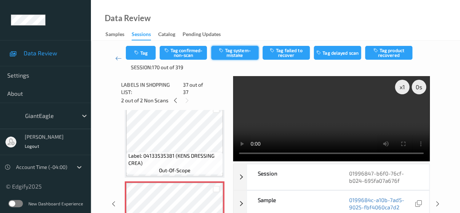
click at [228, 56] on button "Tag system-mistake" at bounding box center [234, 53] width 47 height 14
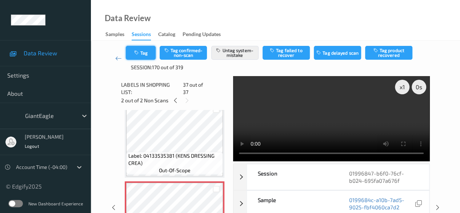
click at [150, 53] on button "Tag" at bounding box center [141, 53] width 30 height 14
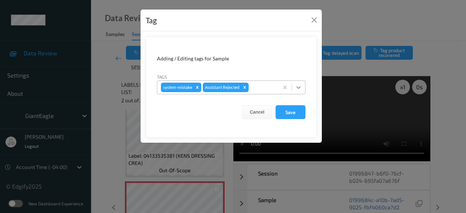
click at [301, 89] on icon at bounding box center [298, 87] width 7 height 7
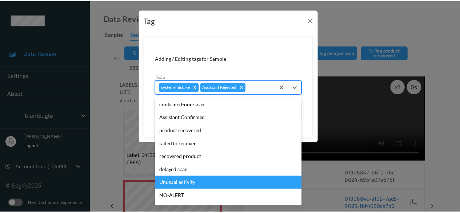
scroll to position [36, 0]
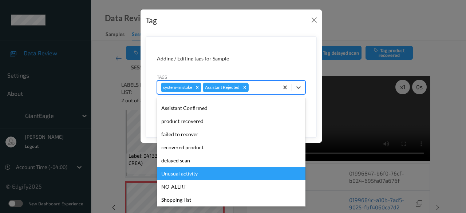
click at [209, 176] on div "Unusual activity" at bounding box center [231, 173] width 148 height 13
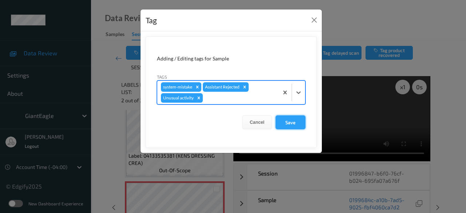
click at [298, 124] on button "Save" at bounding box center [290, 122] width 30 height 14
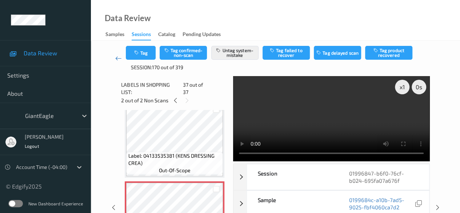
click at [119, 61] on icon at bounding box center [118, 58] width 7 height 7
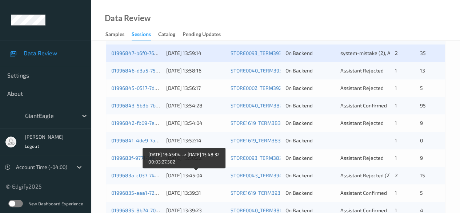
scroll to position [327, 0]
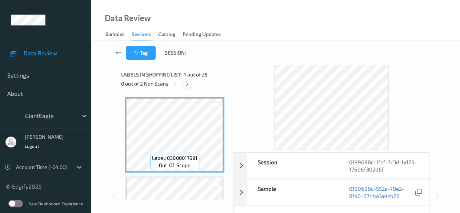
click at [187, 84] on icon at bounding box center [187, 83] width 6 height 7
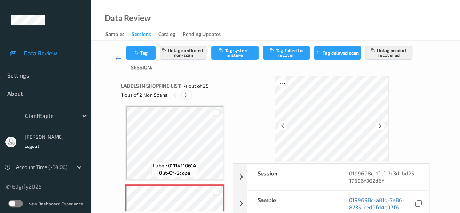
click at [188, 94] on icon at bounding box center [186, 95] width 6 height 7
click at [174, 95] on icon at bounding box center [175, 95] width 6 height 7
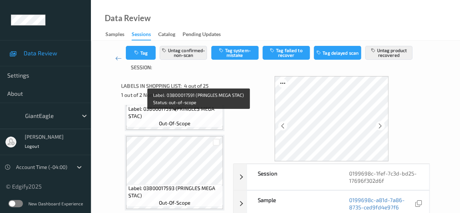
scroll to position [0, 0]
